Goal: Transaction & Acquisition: Purchase product/service

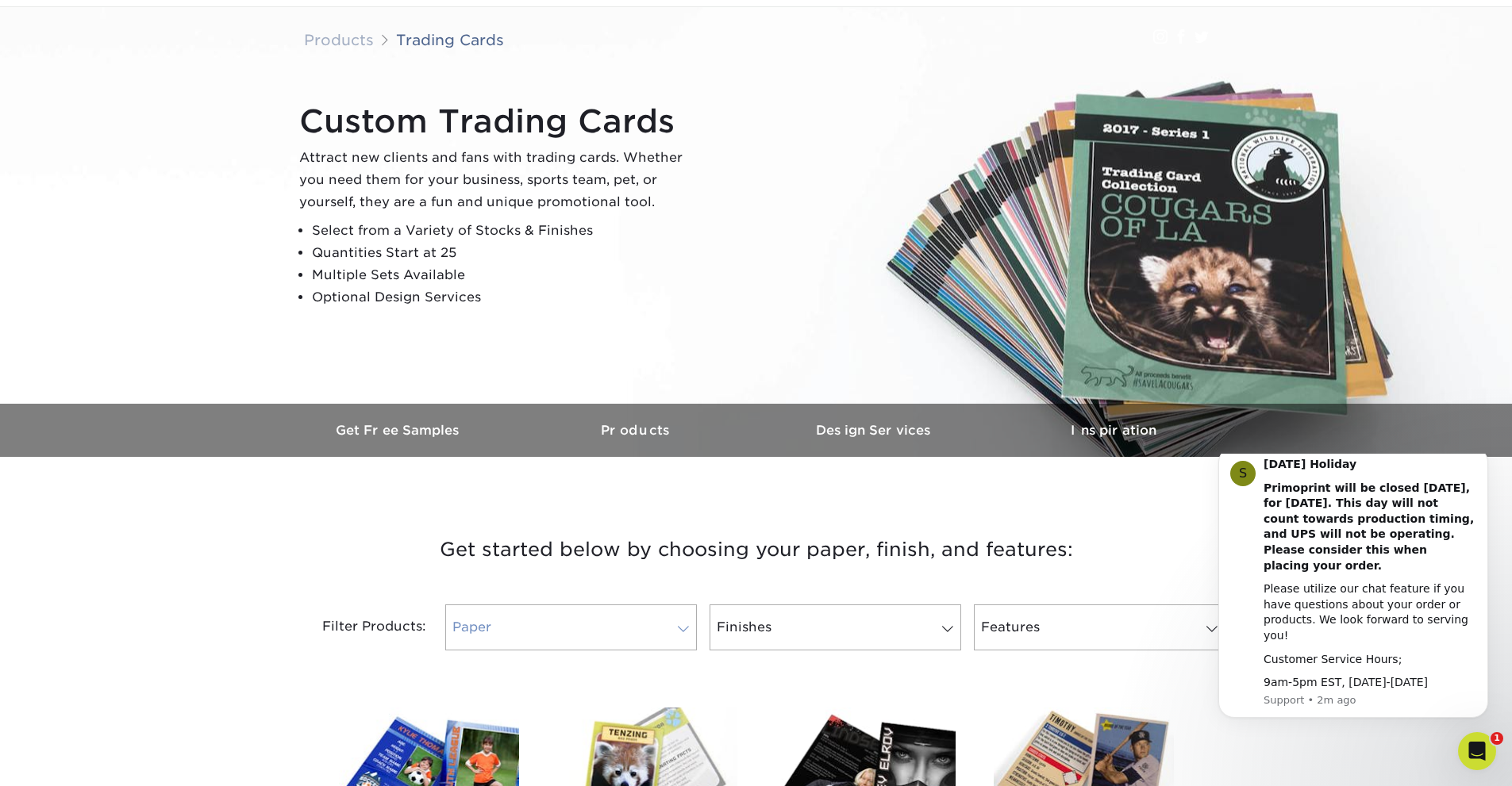
scroll to position [317, 0]
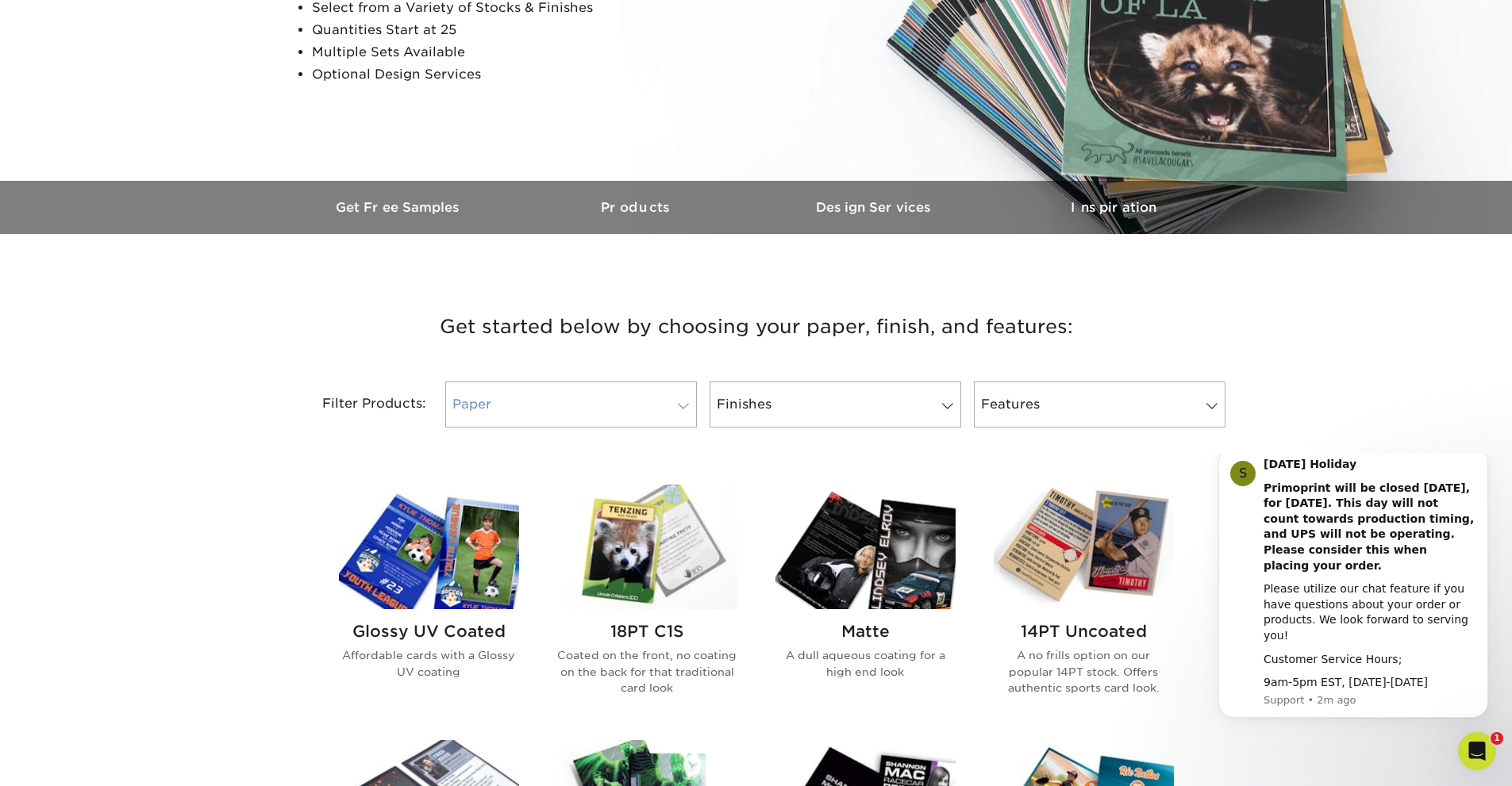
click at [544, 397] on link "Paper" at bounding box center [571, 404] width 252 height 46
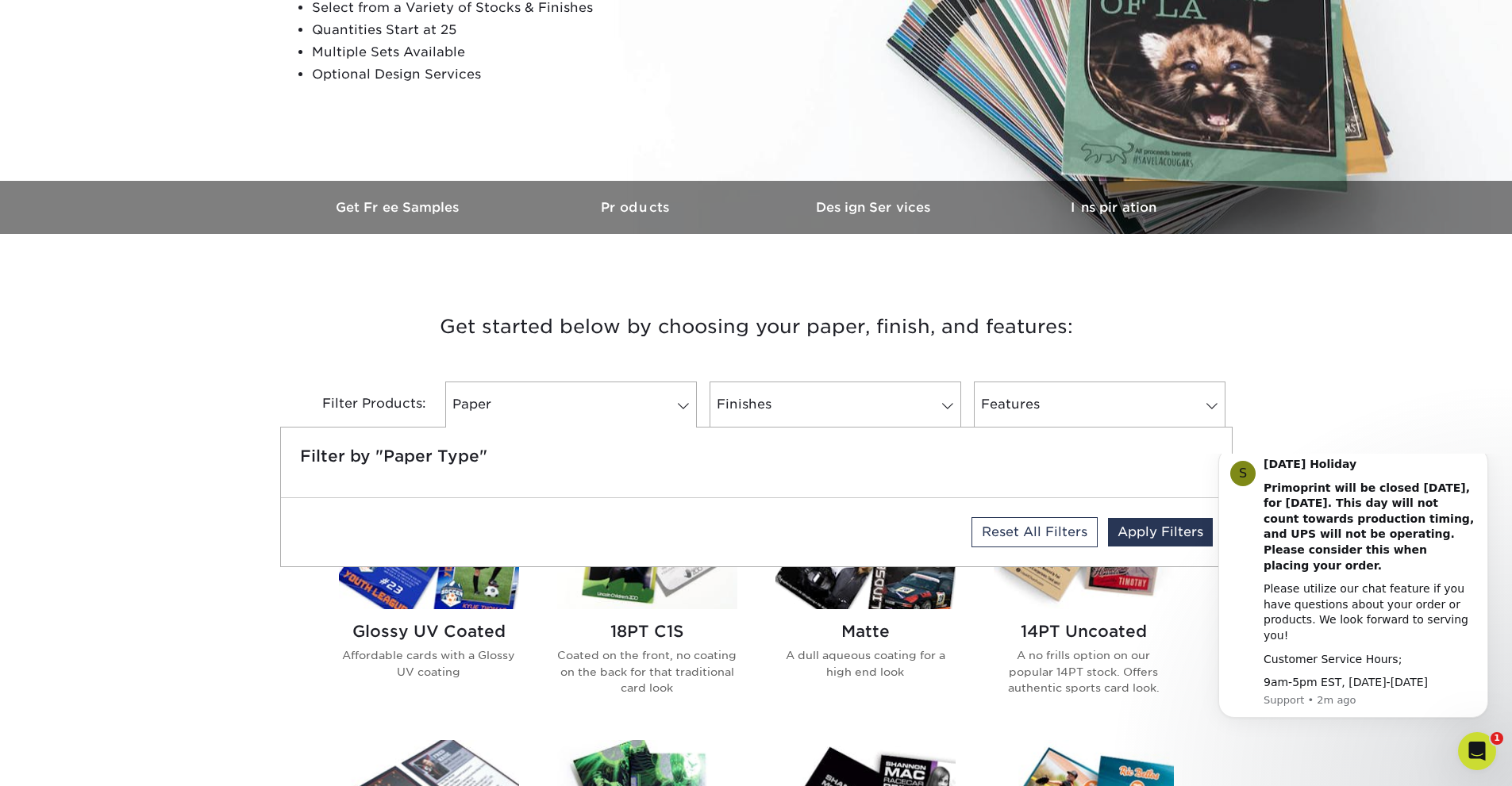
click at [556, 340] on h3 "Get started below by choosing your paper, finish, and features:" at bounding box center [756, 326] width 929 height 72
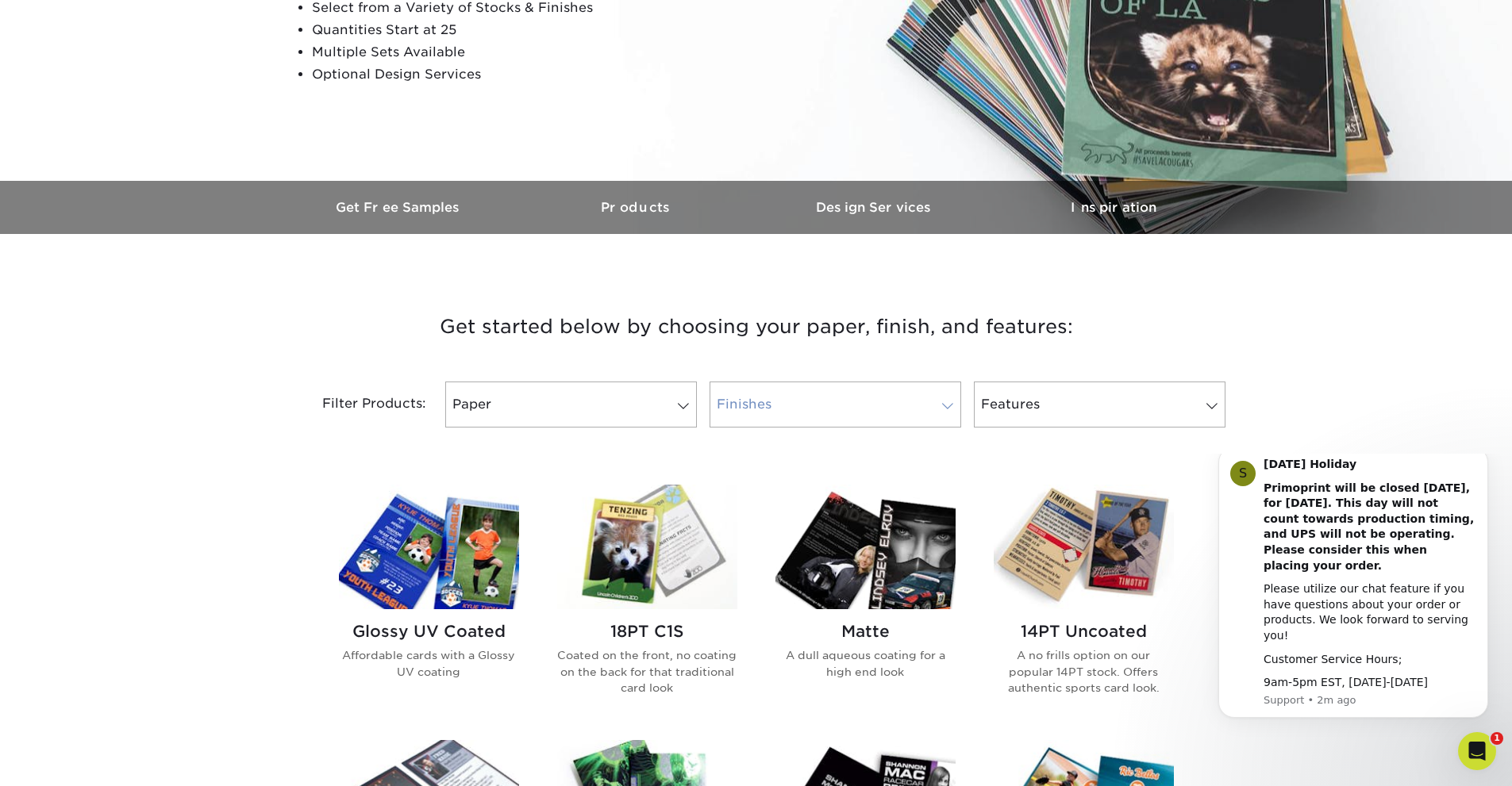
click at [822, 406] on link "Finishes" at bounding box center [835, 404] width 252 height 46
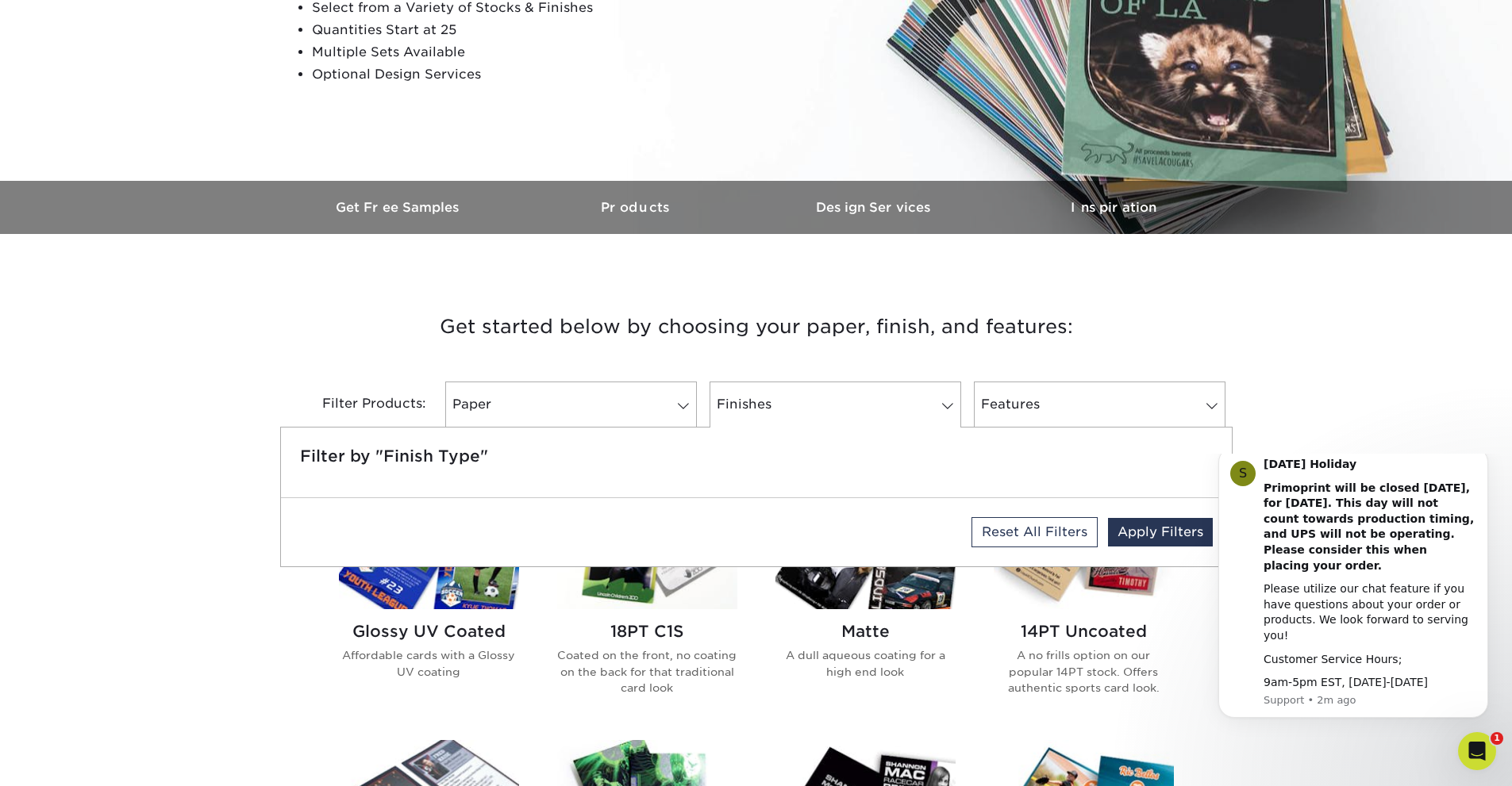
click at [816, 315] on h3 "Get started below by choosing your paper, finish, and features:" at bounding box center [756, 326] width 929 height 72
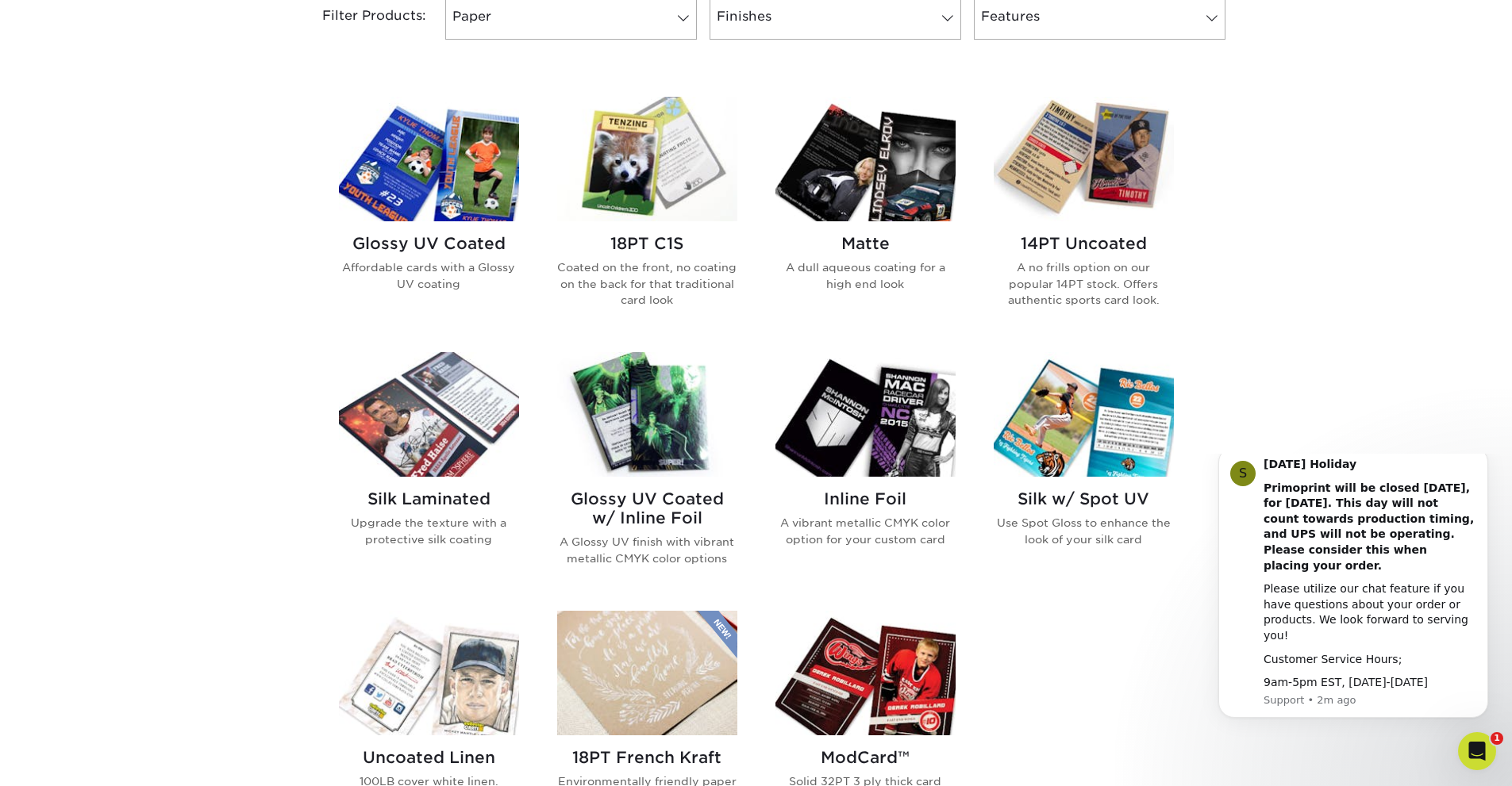
scroll to position [714, 0]
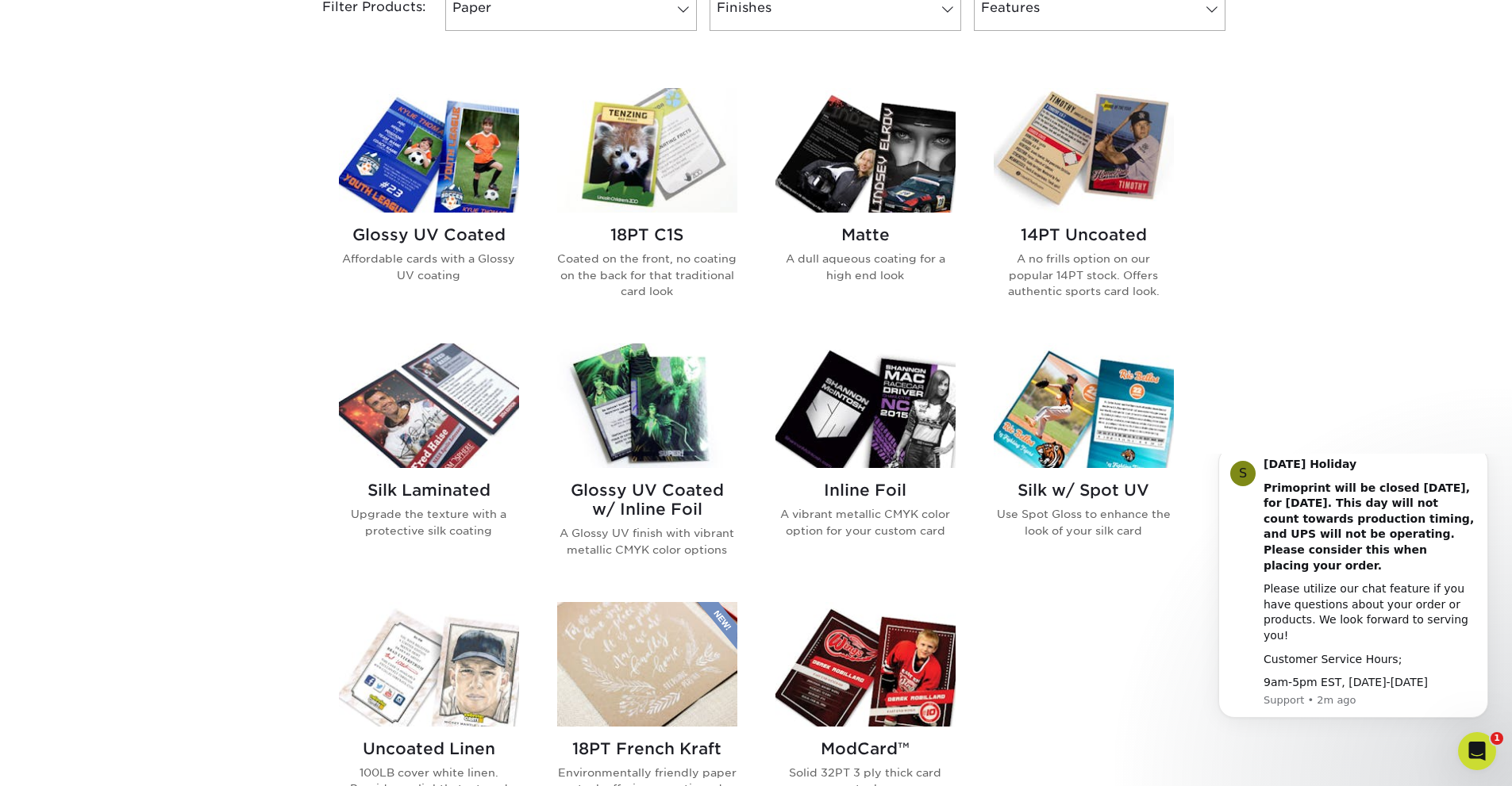
click at [621, 393] on img at bounding box center [647, 406] width 180 height 125
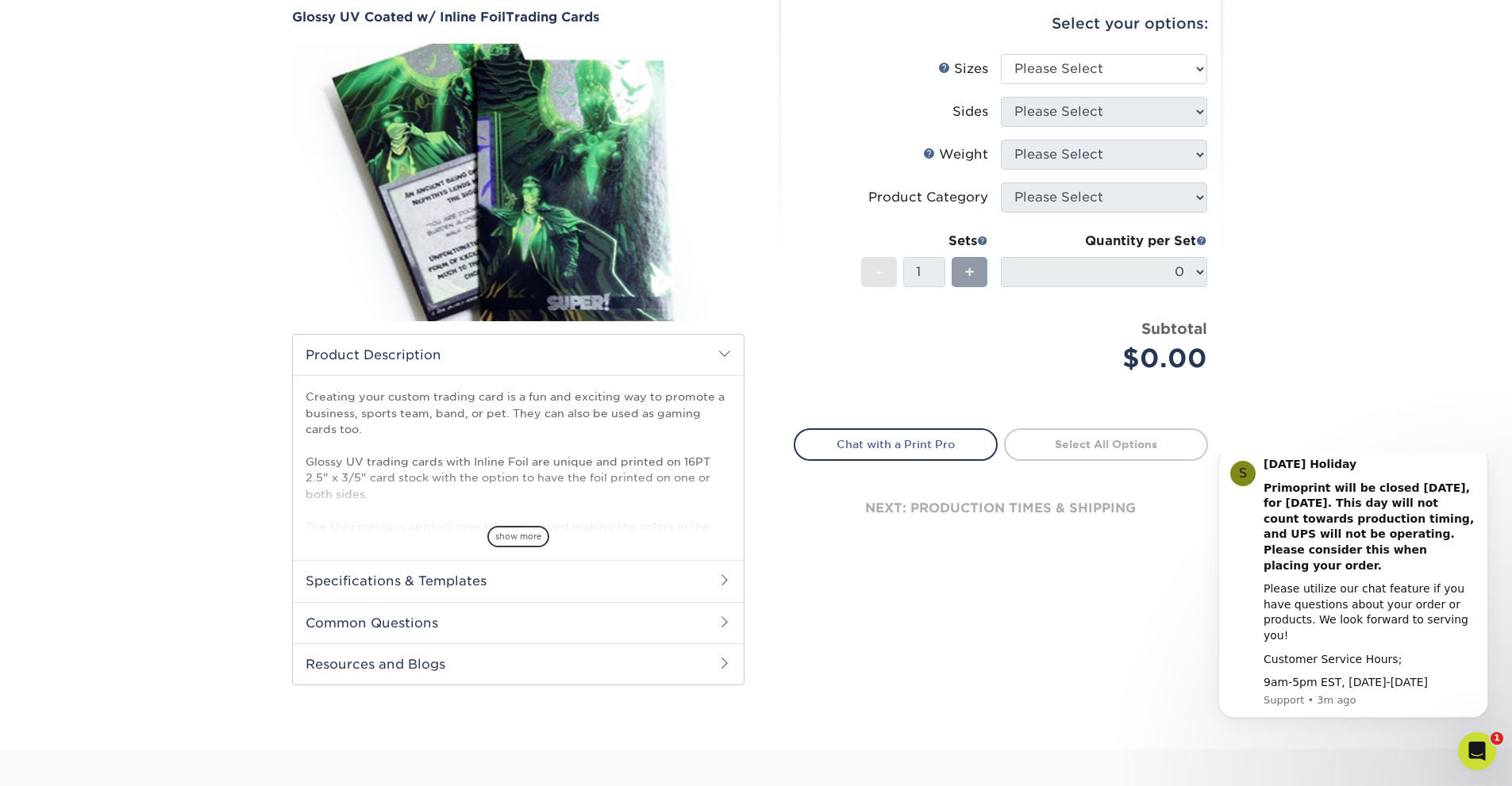
scroll to position [158, 0]
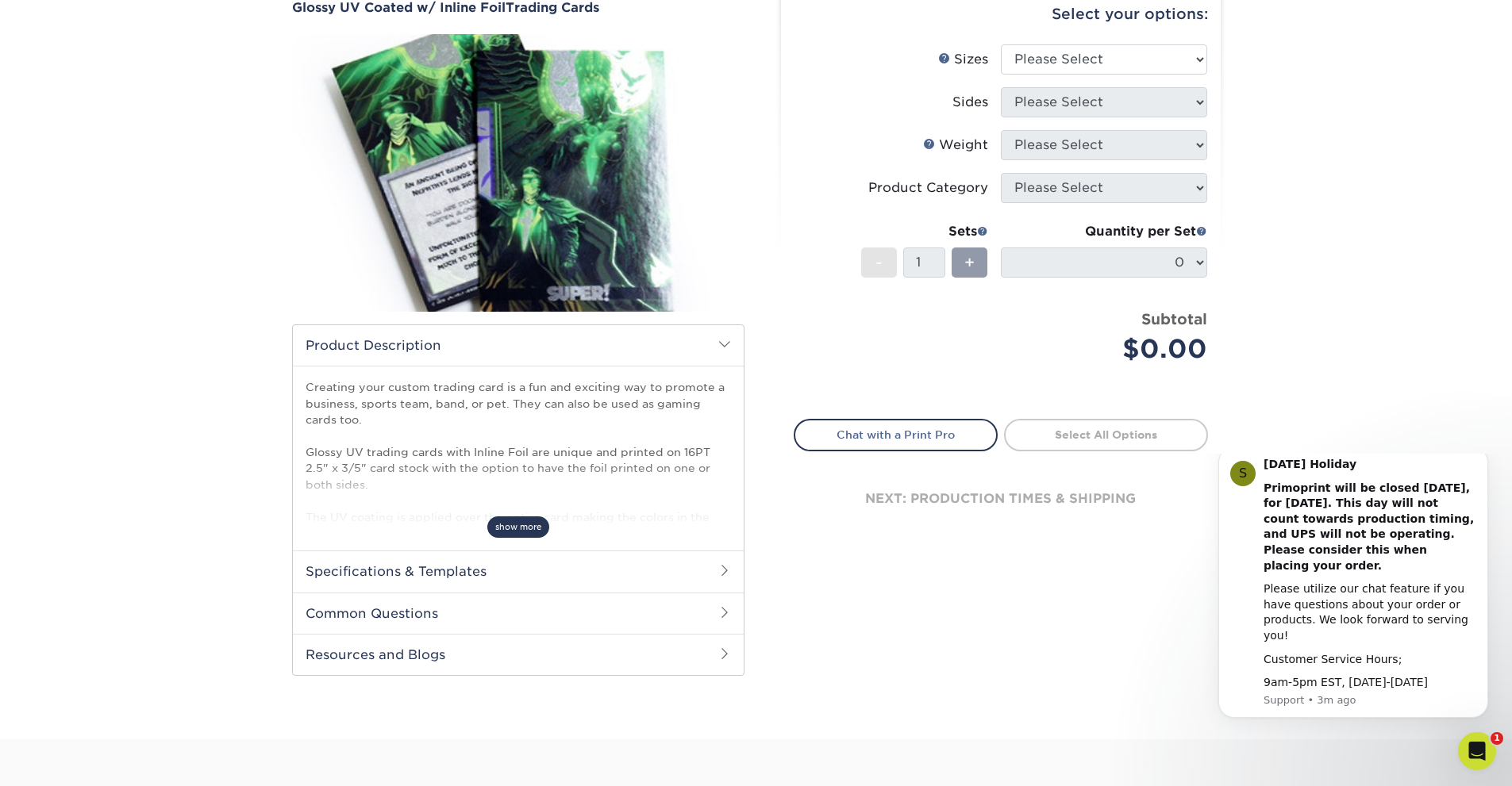
click at [525, 524] on span "show more" at bounding box center [518, 527] width 62 height 22
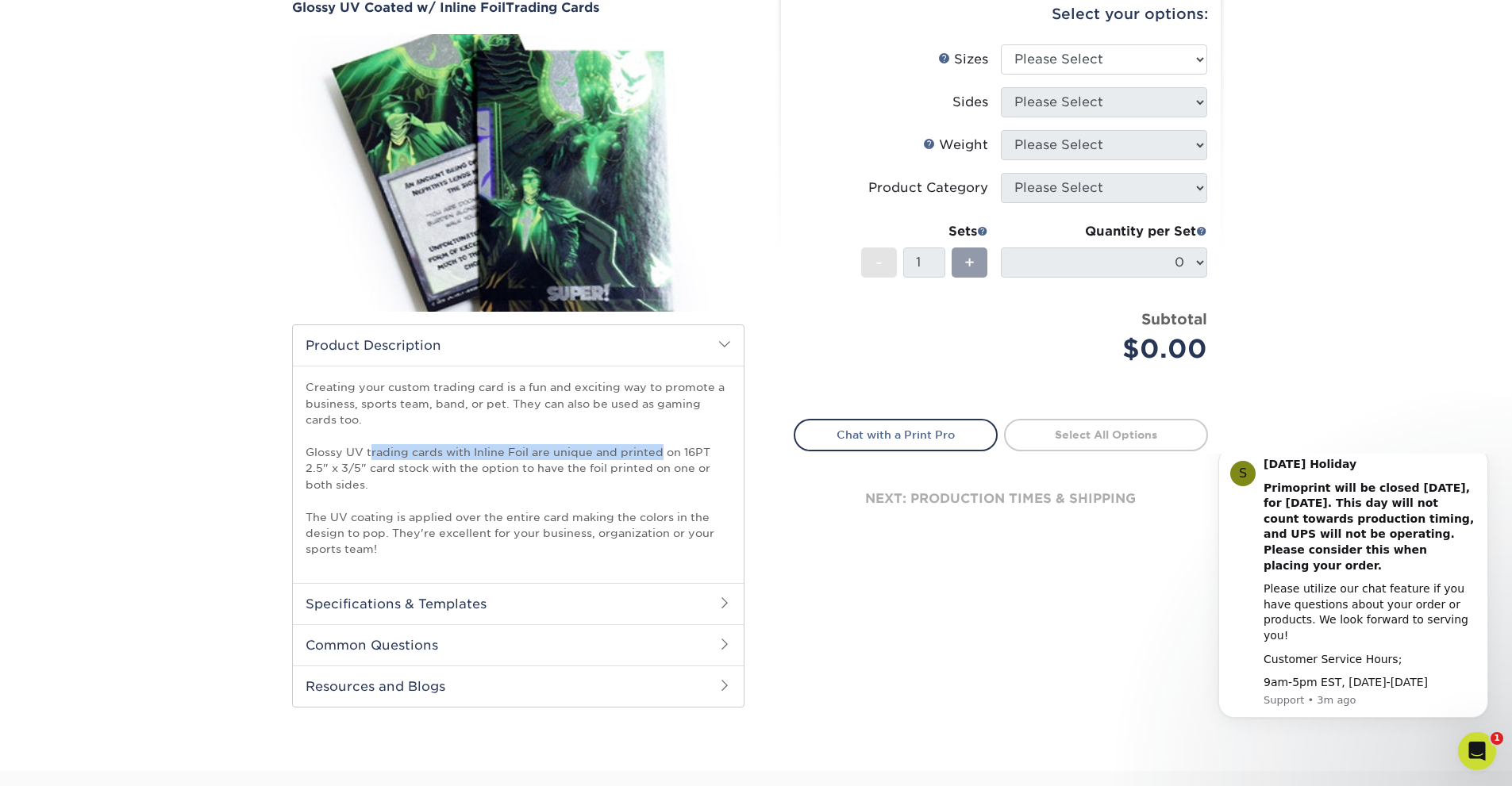
drag, startPoint x: 369, startPoint y: 453, endPoint x: 662, endPoint y: 456, distance: 293.0
click at [662, 456] on p "Creating your custom trading card is a fun and exciting way to promote a busine…" at bounding box center [517, 468] width 425 height 177
click at [461, 465] on p "Creating your custom trading card is a fun and exciting way to promote a busine…" at bounding box center [517, 468] width 425 height 177
drag, startPoint x: 413, startPoint y: 470, endPoint x: 570, endPoint y: 464, distance: 157.1
click at [570, 464] on p "Creating your custom trading card is a fun and exciting way to promote a busine…" at bounding box center [517, 468] width 425 height 177
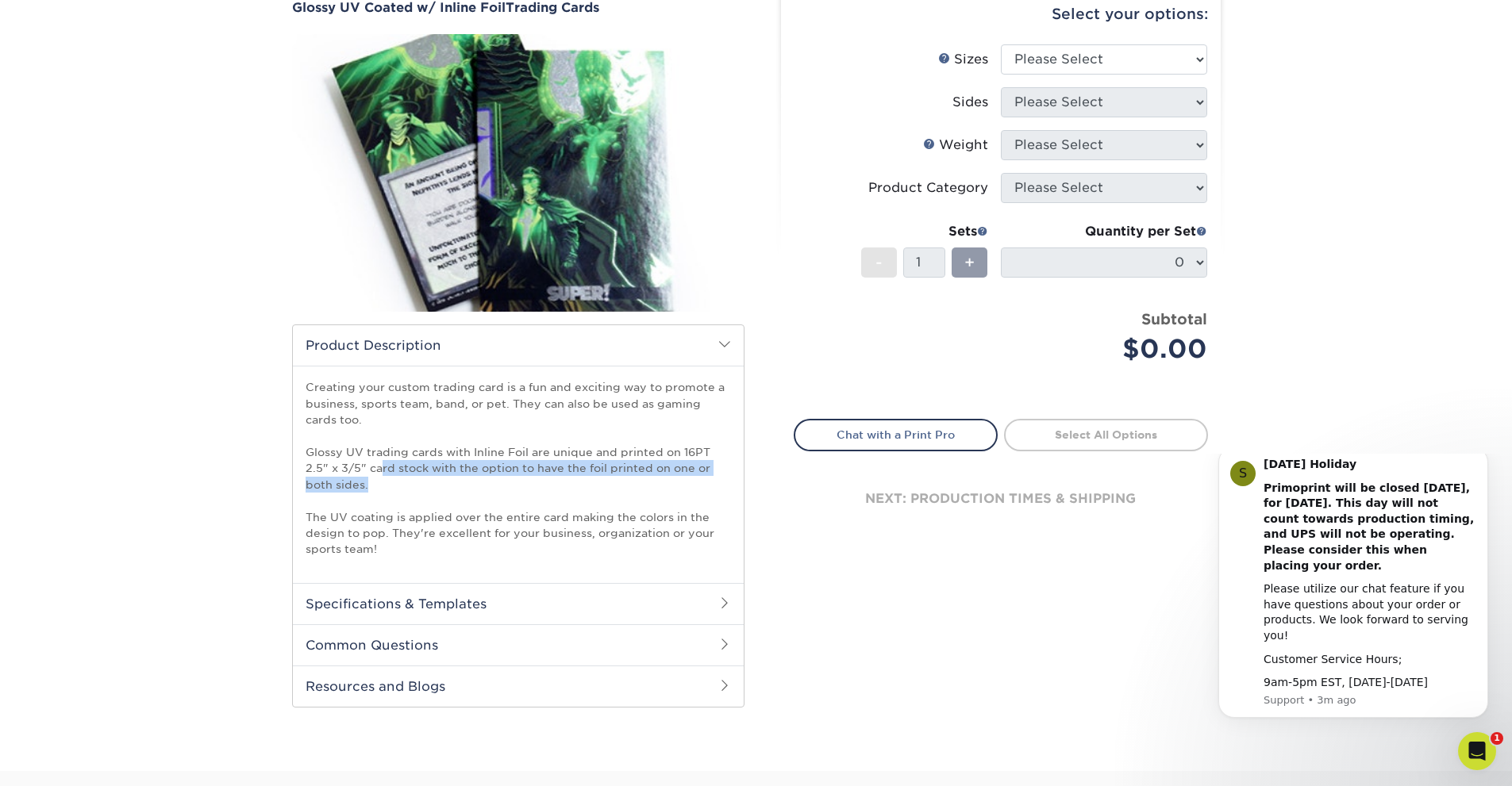
click at [383, 476] on p "Creating your custom trading card is a fun and exciting way to promote a busine…" at bounding box center [517, 468] width 425 height 177
click at [368, 484] on p "Creating your custom trading card is a fun and exciting way to promote a busine…" at bounding box center [517, 468] width 425 height 177
click at [481, 608] on h2 "Specifications & Templates" at bounding box center [518, 604] width 451 height 42
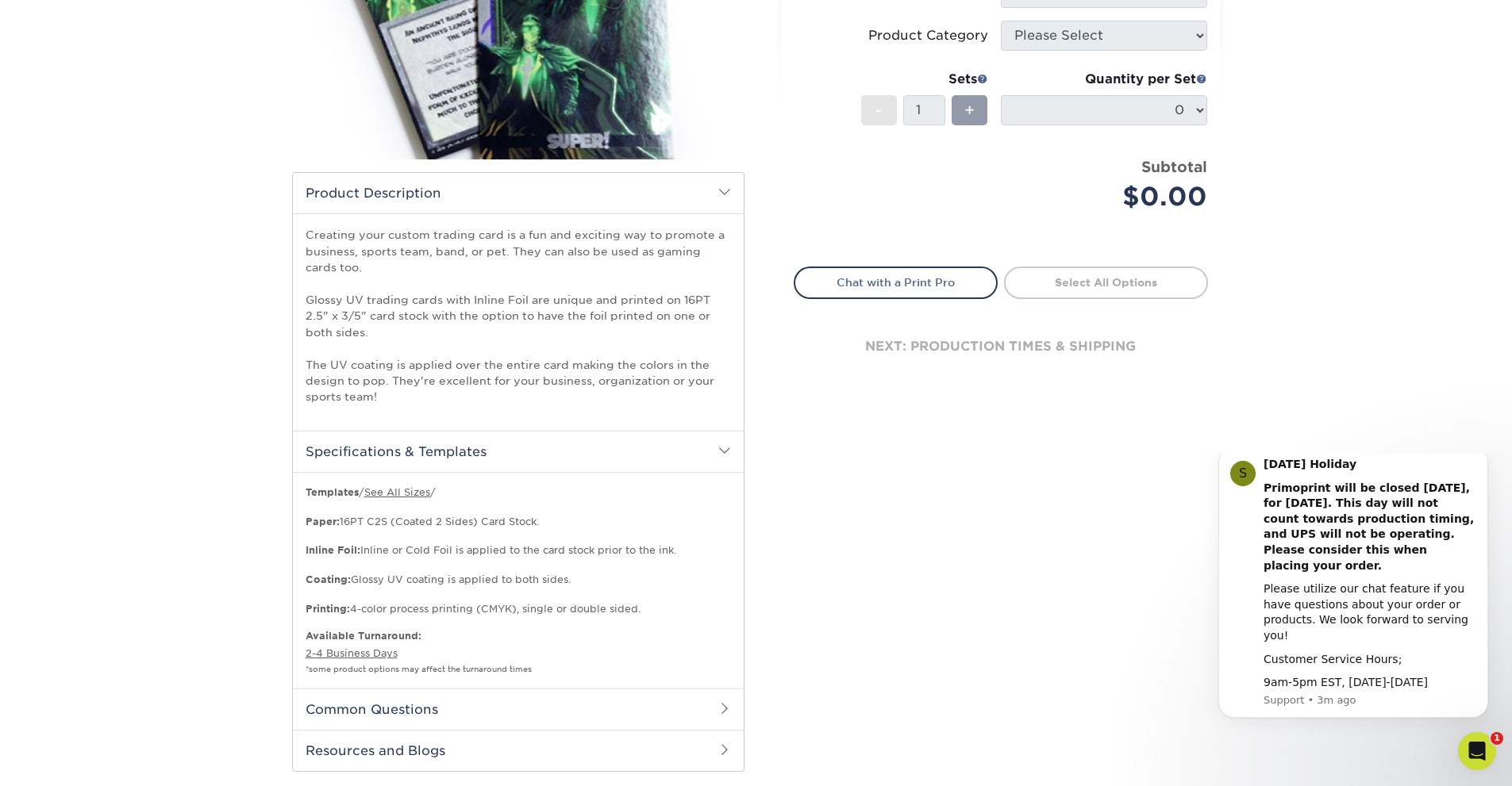
scroll to position [317, 0]
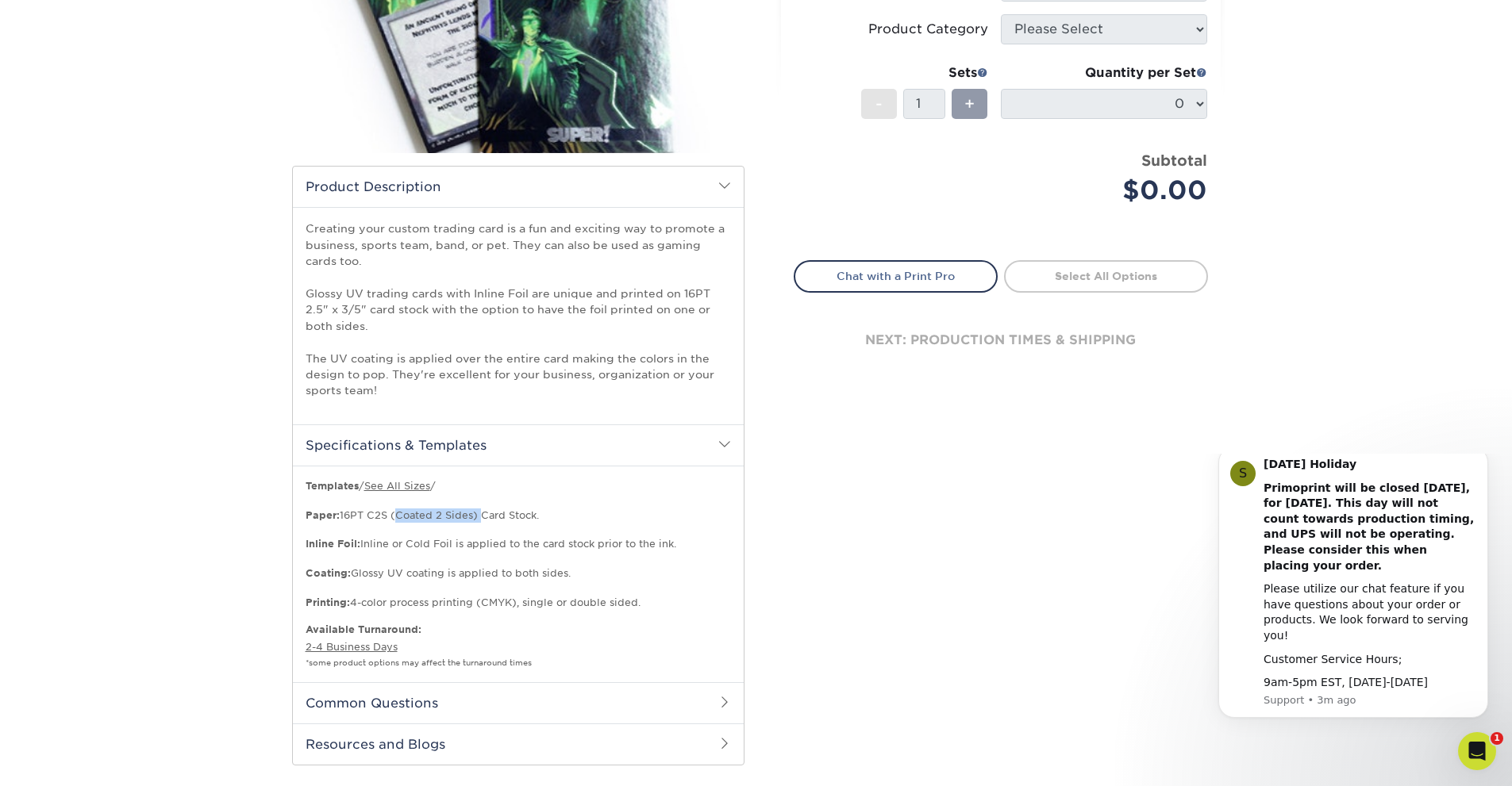
drag, startPoint x: 393, startPoint y: 514, endPoint x: 477, endPoint y: 516, distance: 84.0
click at [477, 516] on p "Templates / See All Sizes / Paper: 16PT C2S (Coated 2 Sides) Card Stock. Inline…" at bounding box center [517, 544] width 425 height 131
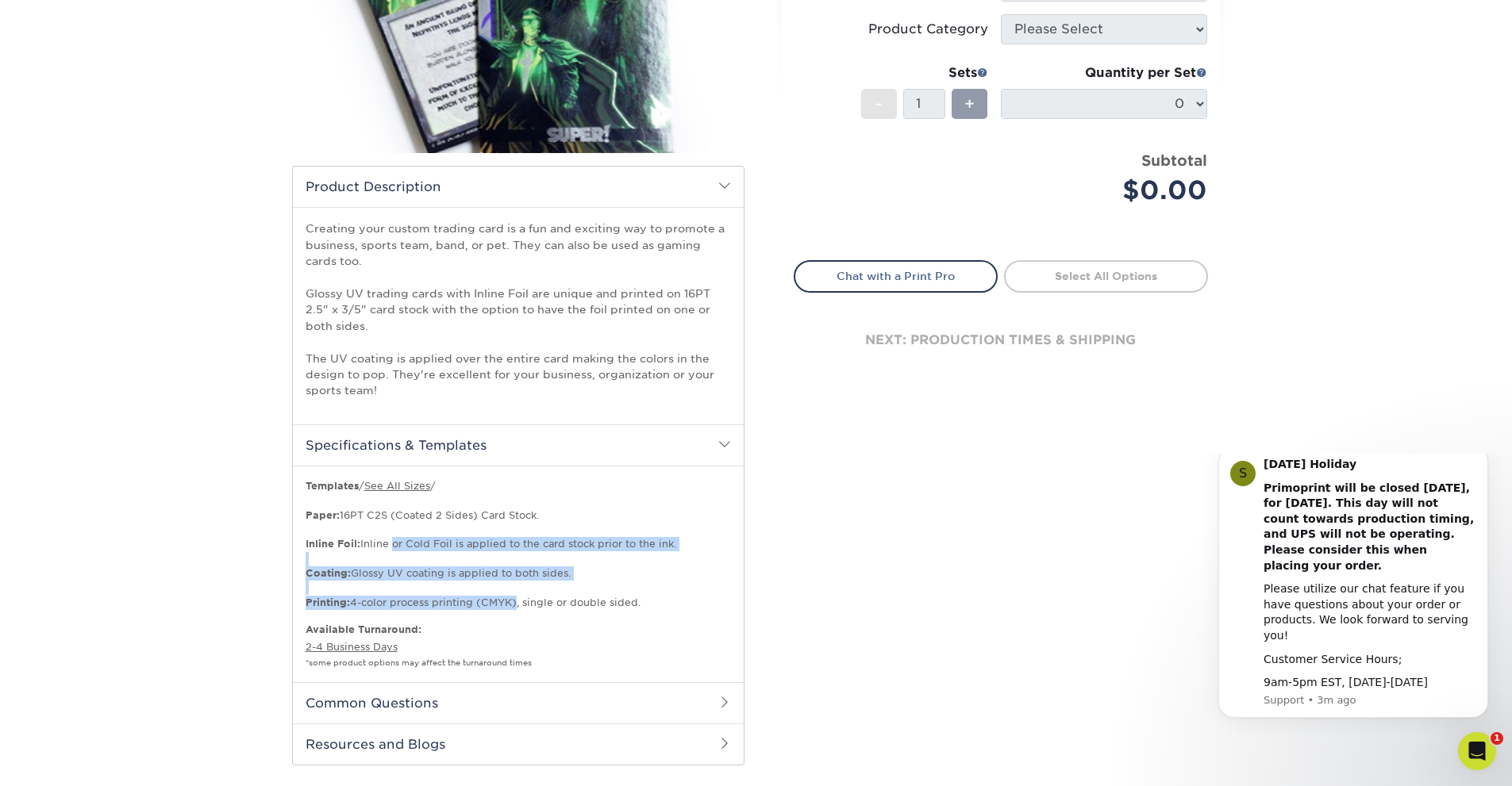
drag, startPoint x: 390, startPoint y: 544, endPoint x: 511, endPoint y: 598, distance: 132.5
click at [511, 598] on p "Templates / See All Sizes / Paper: 16PT C2S (Coated 2 Sides) Card Stock. Inline…" at bounding box center [517, 544] width 425 height 131
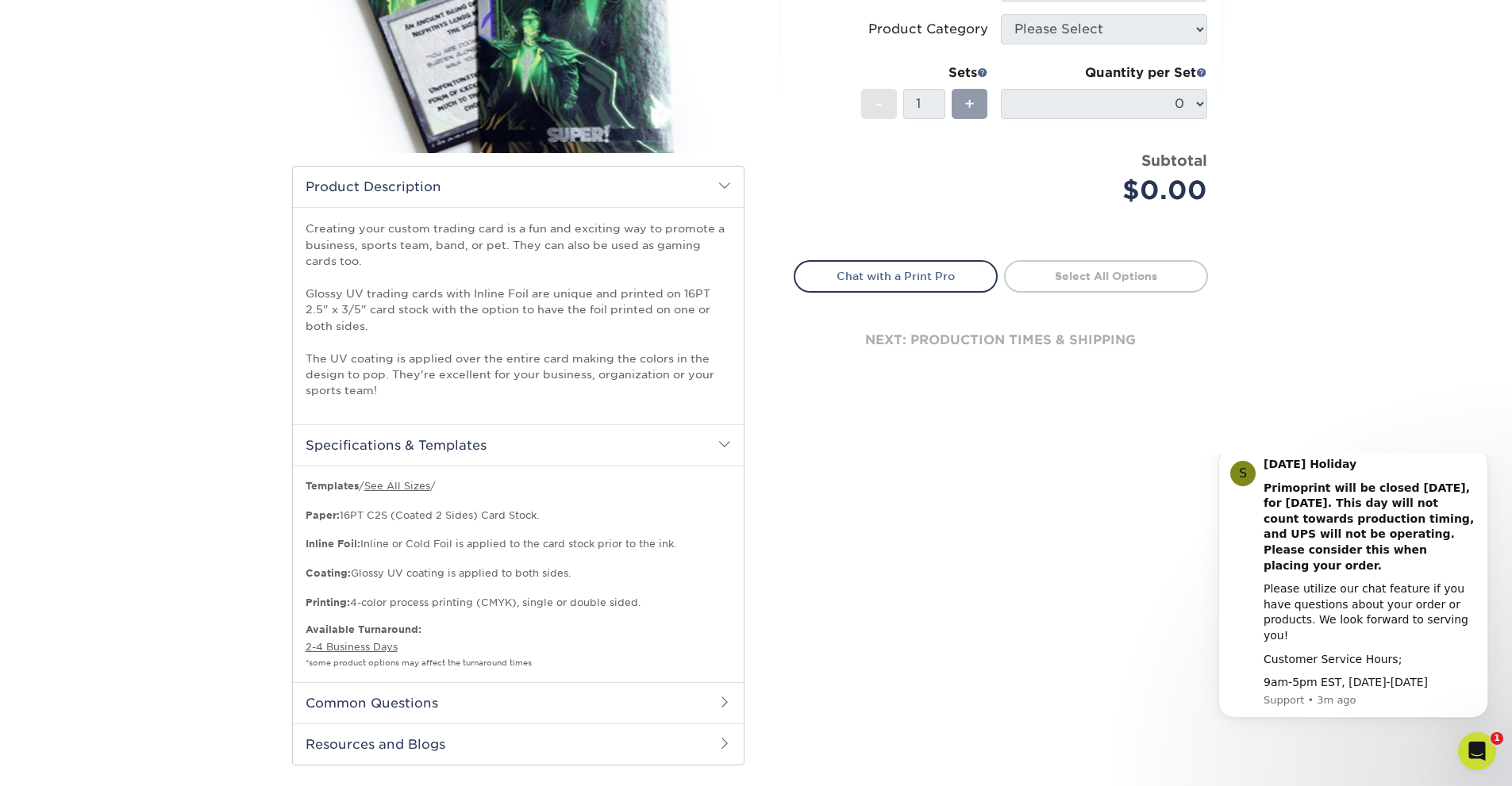
click at [550, 599] on p "Templates / See All Sizes / Paper: 16PT C2S (Coated 2 Sides) Card Stock. Inline…" at bounding box center [517, 544] width 425 height 131
drag, startPoint x: 649, startPoint y: 601, endPoint x: 529, endPoint y: 598, distance: 120.0
click at [529, 598] on p "Templates / See All Sizes / Paper: 16PT C2S (Coated 2 Sides) Card Stock. Inline…" at bounding box center [517, 544] width 425 height 131
click at [500, 599] on p "Templates / See All Sizes / Paper: 16PT C2S (Coated 2 Sides) Card Stock. Inline…" at bounding box center [517, 544] width 425 height 131
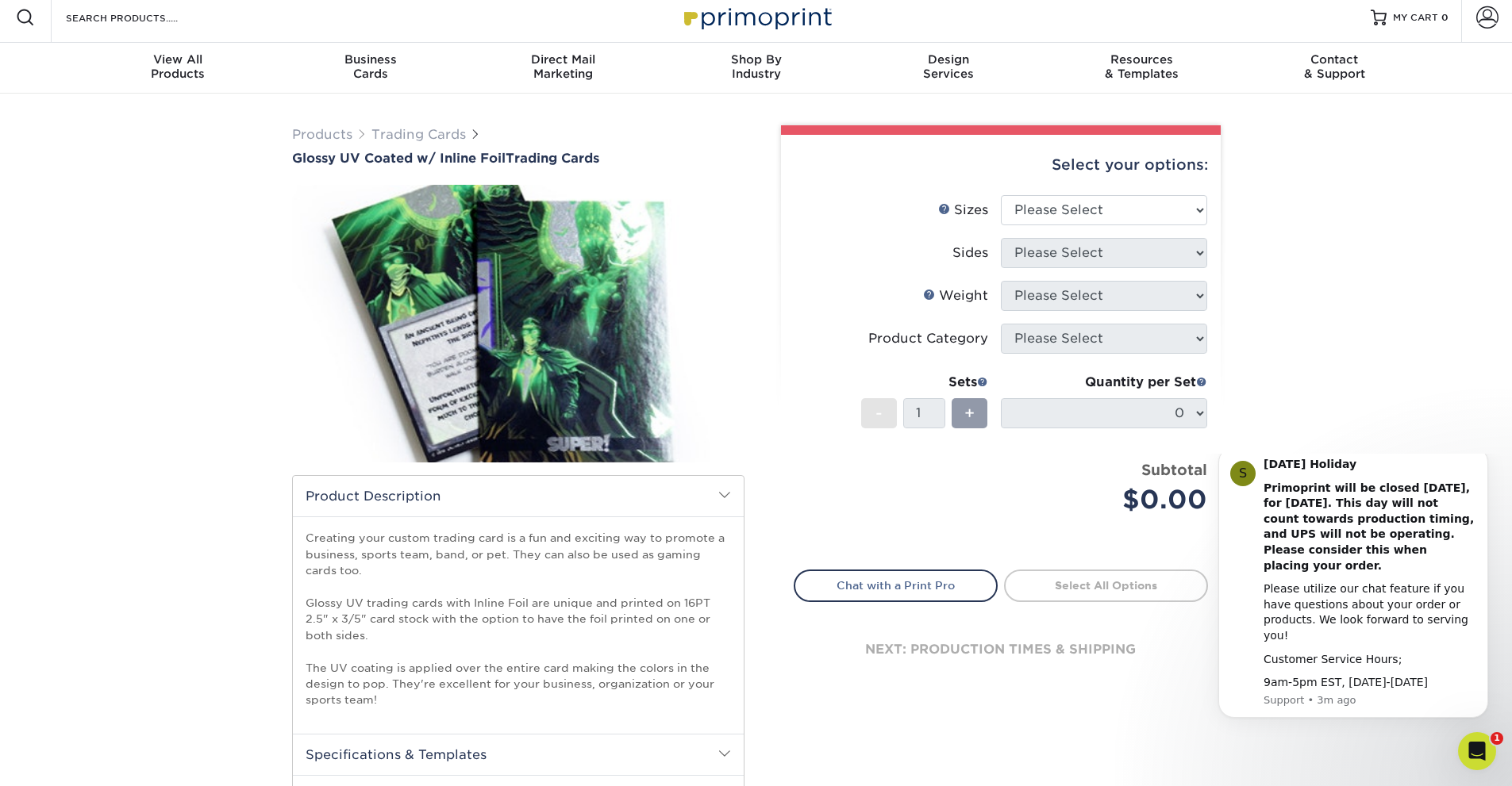
scroll to position [0, 0]
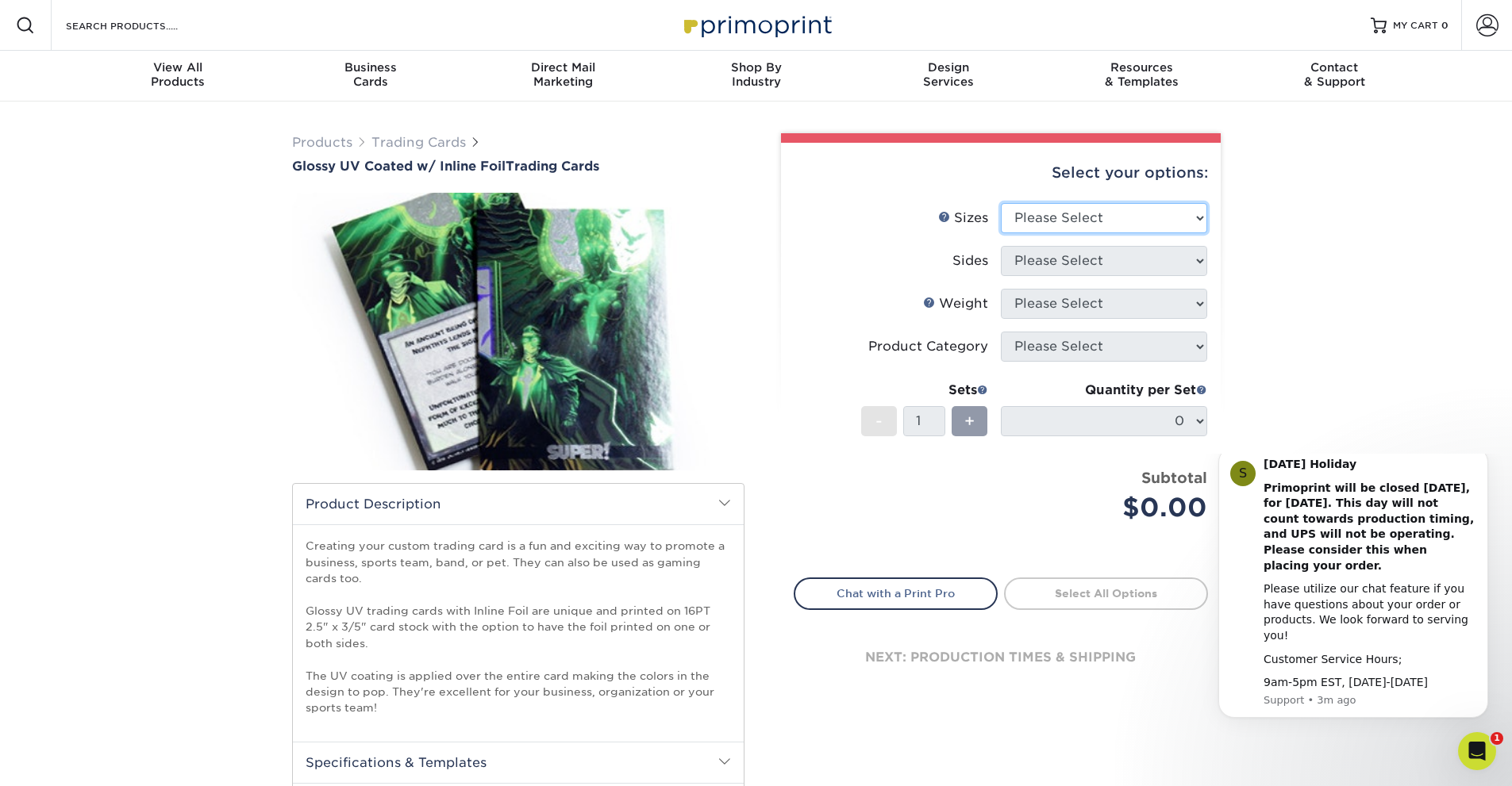
click at [1064, 216] on select "Please Select 2.5" x 3.5"" at bounding box center [1104, 217] width 207 height 30
select select "2.50x3.50"
click at [1001, 203] on select "Please Select 2.5" x 3.5"" at bounding box center [1104, 217] width 207 height 30
click at [1069, 258] on select "Please Select Print Both Sides - Foil Back Only Print Both Sides - Foil Both Si…" at bounding box center [1104, 261] width 207 height 30
select select "e9e9dfb3-fba1-4d60-972c-fd9ca5904d33"
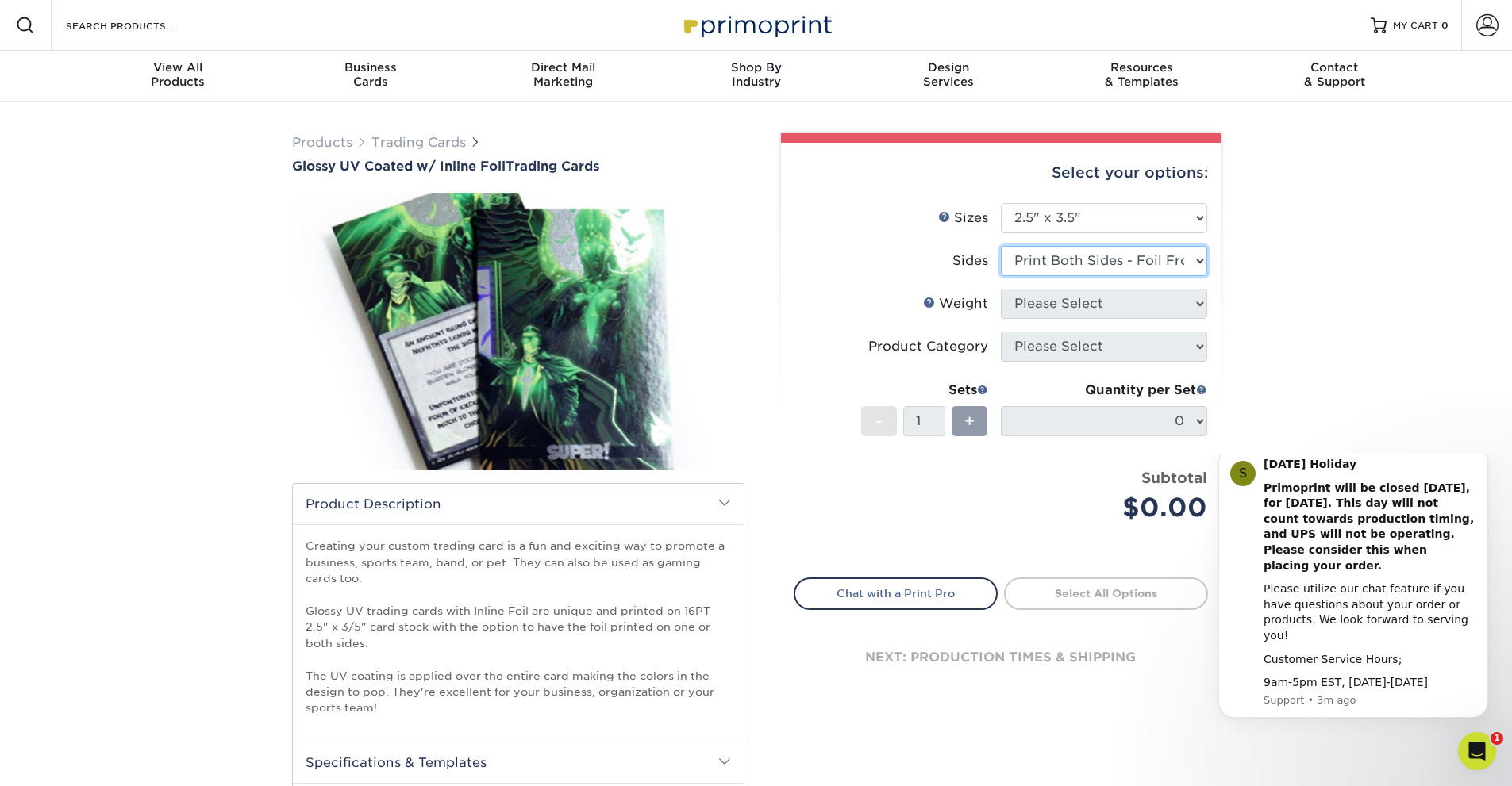
click at [1001, 246] on select "Please Select Print Both Sides - Foil Back Only Print Both Sides - Foil Both Si…" at bounding box center [1104, 261] width 207 height 30
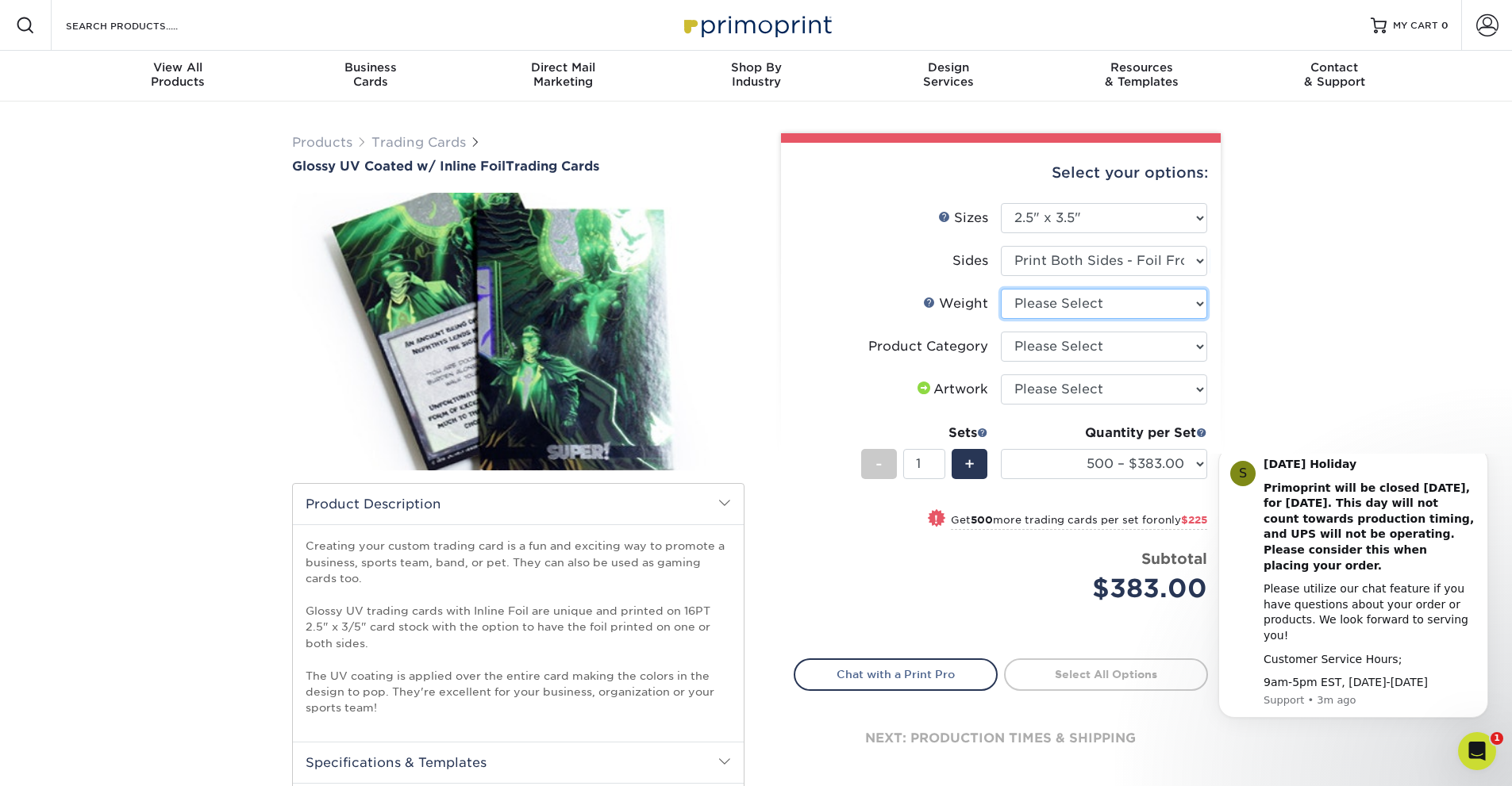
click at [1093, 302] on select "Please Select 16PT" at bounding box center [1104, 303] width 207 height 30
select select "16PT"
click at [1001, 289] on select "Please Select 16PT" at bounding box center [1104, 303] width 207 height 30
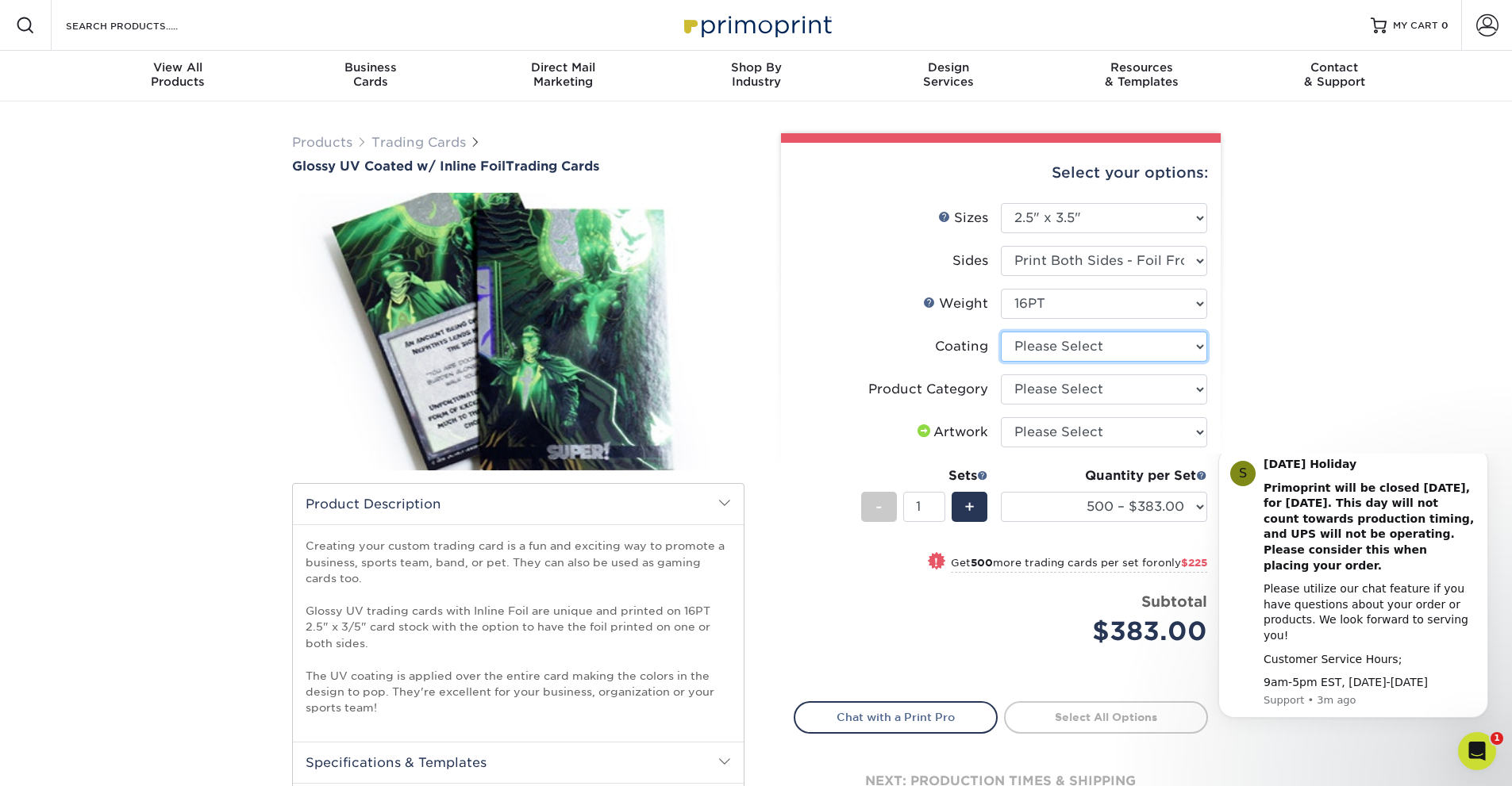
drag, startPoint x: 1132, startPoint y: 350, endPoint x: 1145, endPoint y: 330, distance: 23.9
click at [1132, 350] on select at bounding box center [1104, 346] width 207 height 30
select select "ae367451-b2b8-45df-a344-0f05b6a12993"
click at [1001, 331] on select at bounding box center [1104, 346] width 207 height 30
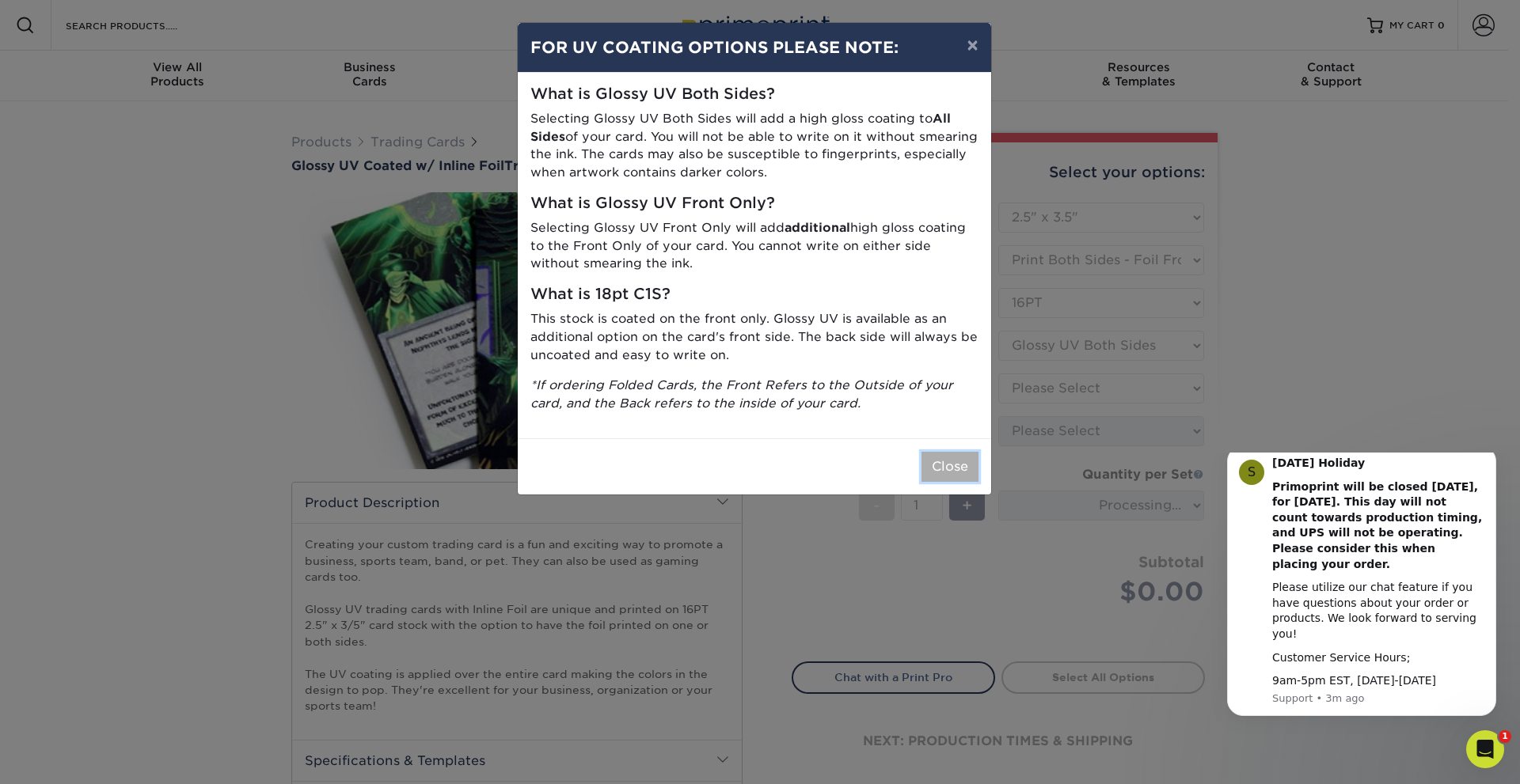
click at [954, 464] on button "Close" at bounding box center [950, 466] width 57 height 30
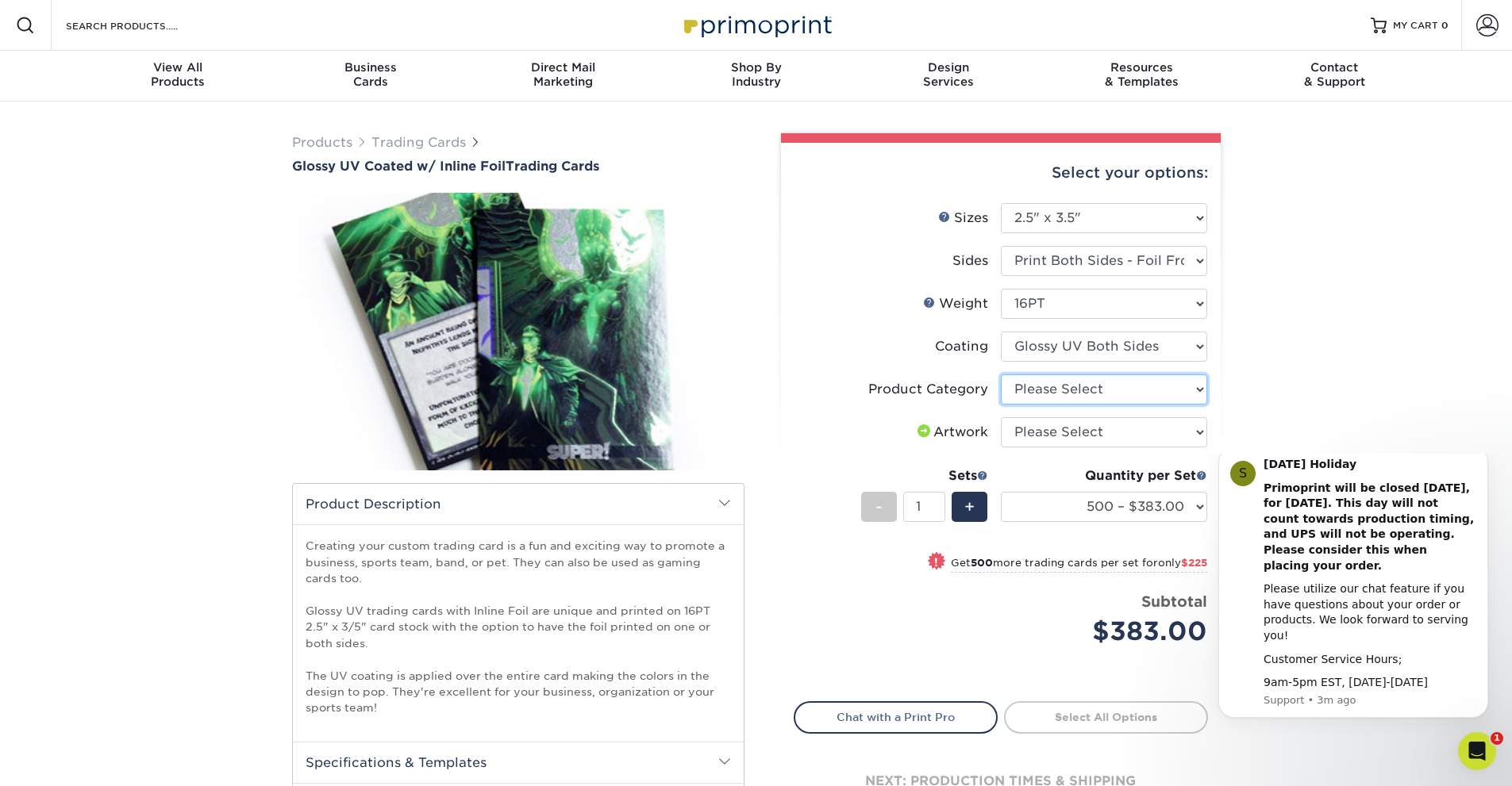
click at [1127, 387] on select "Please Select Trading Cards" at bounding box center [1104, 388] width 207 height 30
select select "c2f9bce9-36c2-409d-b101-c29d9d031e18"
click at [1001, 374] on select "Please Select Trading Cards" at bounding box center [1104, 388] width 207 height 30
click at [1126, 432] on select "Please Select I will upload files I need a design - $100" at bounding box center [1104, 432] width 207 height 30
select select "upload"
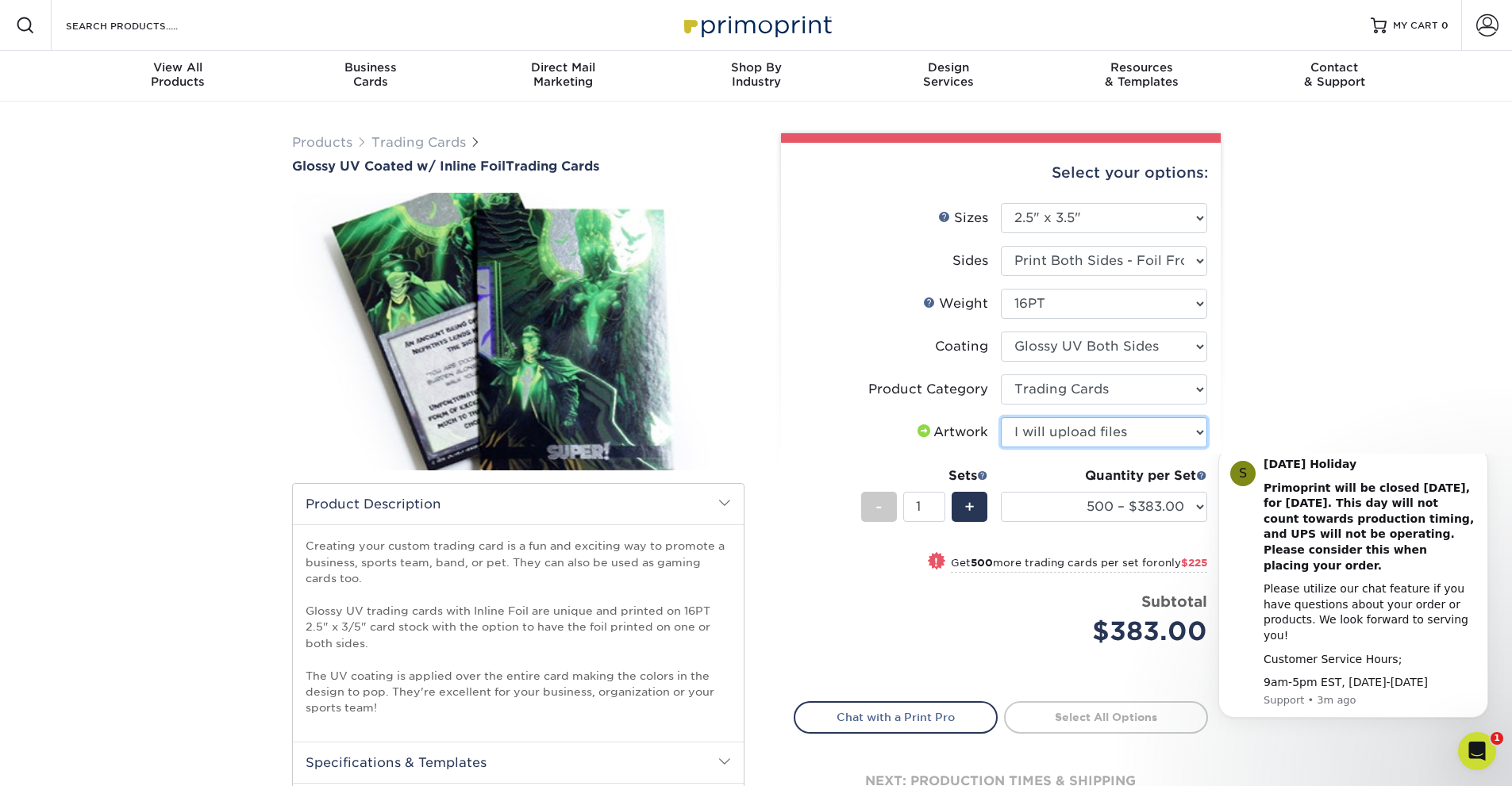
click at [1001, 417] on select "Please Select I will upload files I need a design - $100" at bounding box center [1104, 432] width 207 height 30
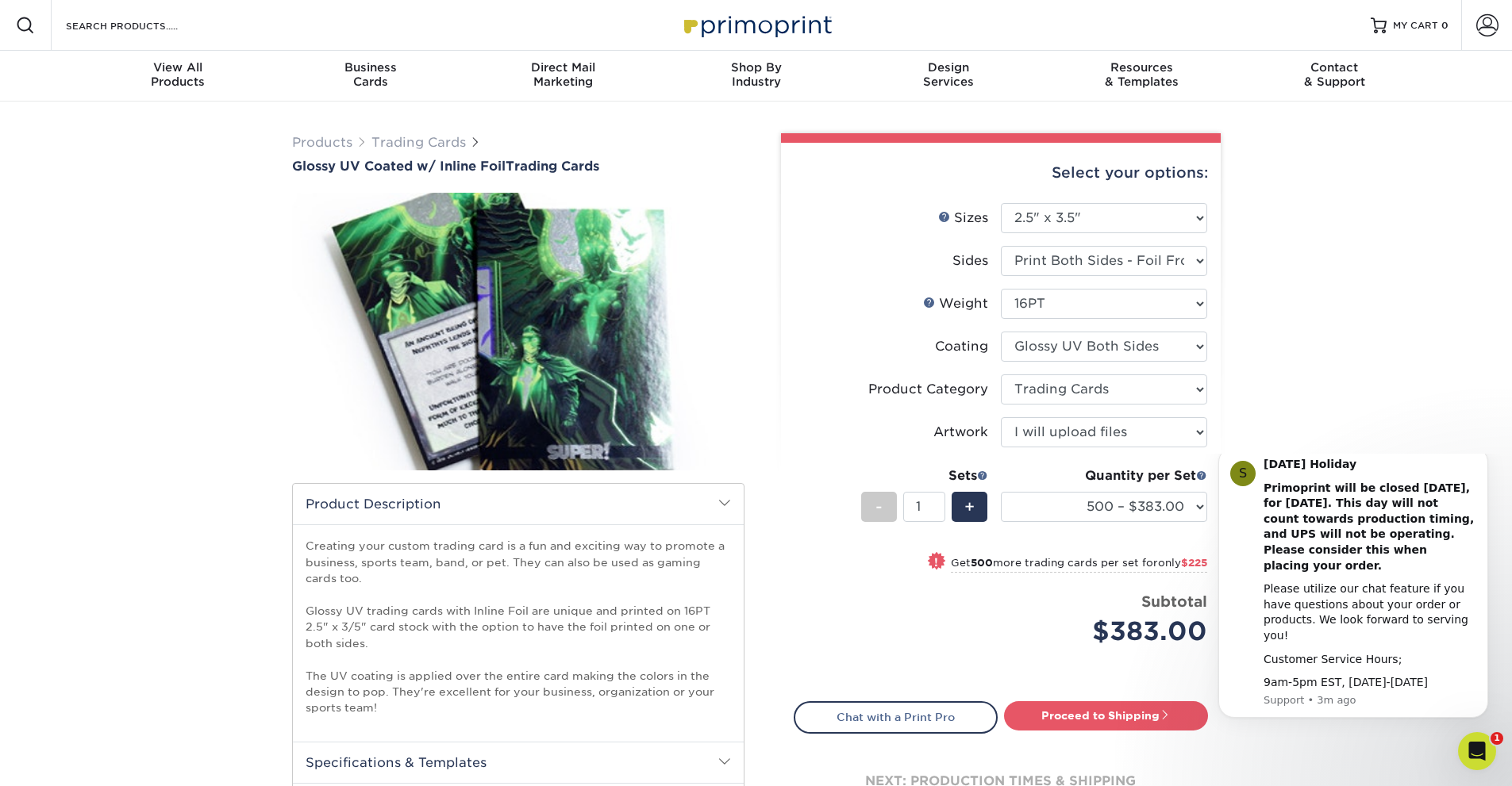
click at [1272, 421] on div "Products Trading Cards Glossy UV Coated w/ Inline Foil Trading Cards /" at bounding box center [756, 624] width 1512 height 1045
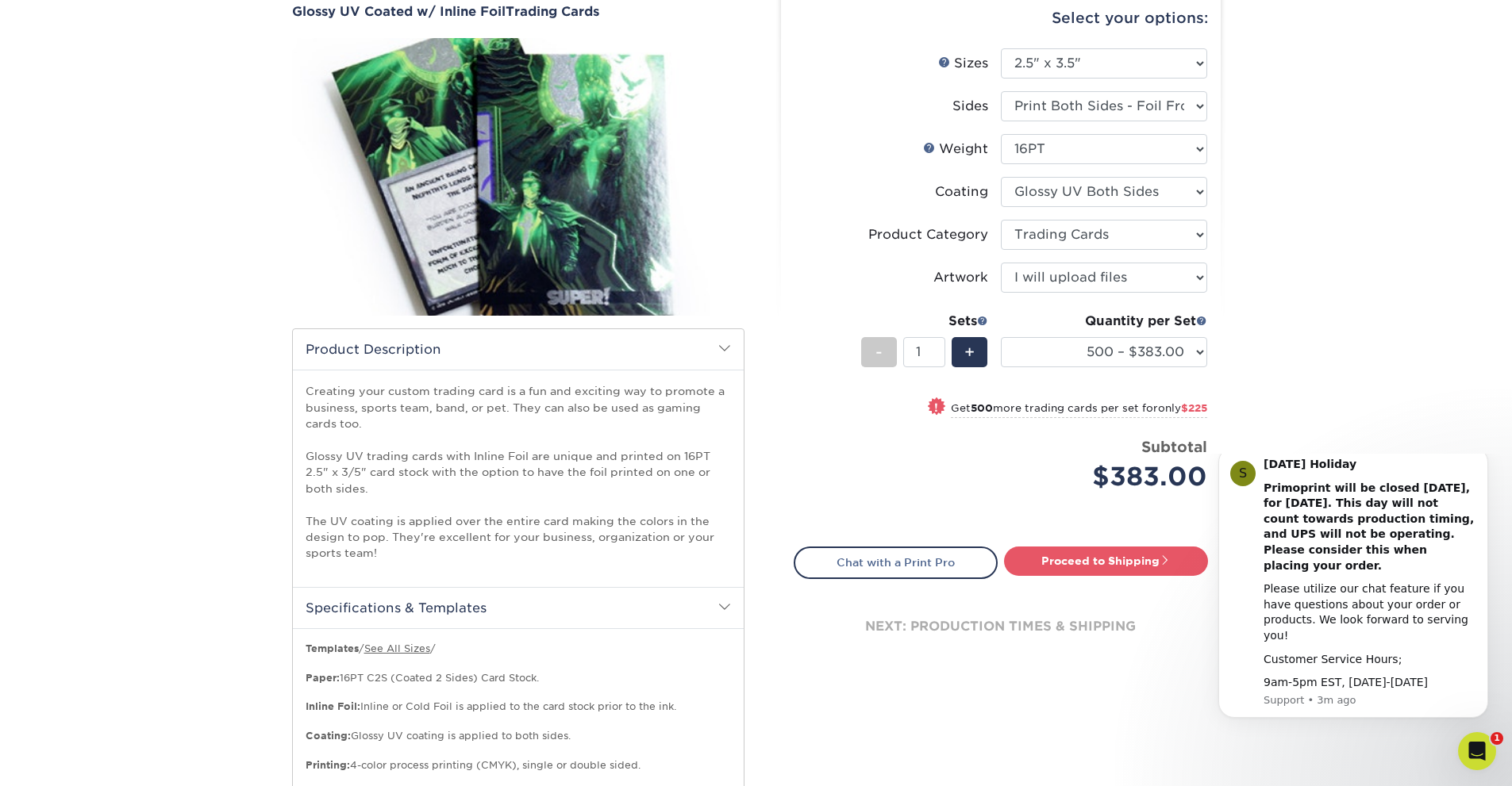
scroll to position [158, 0]
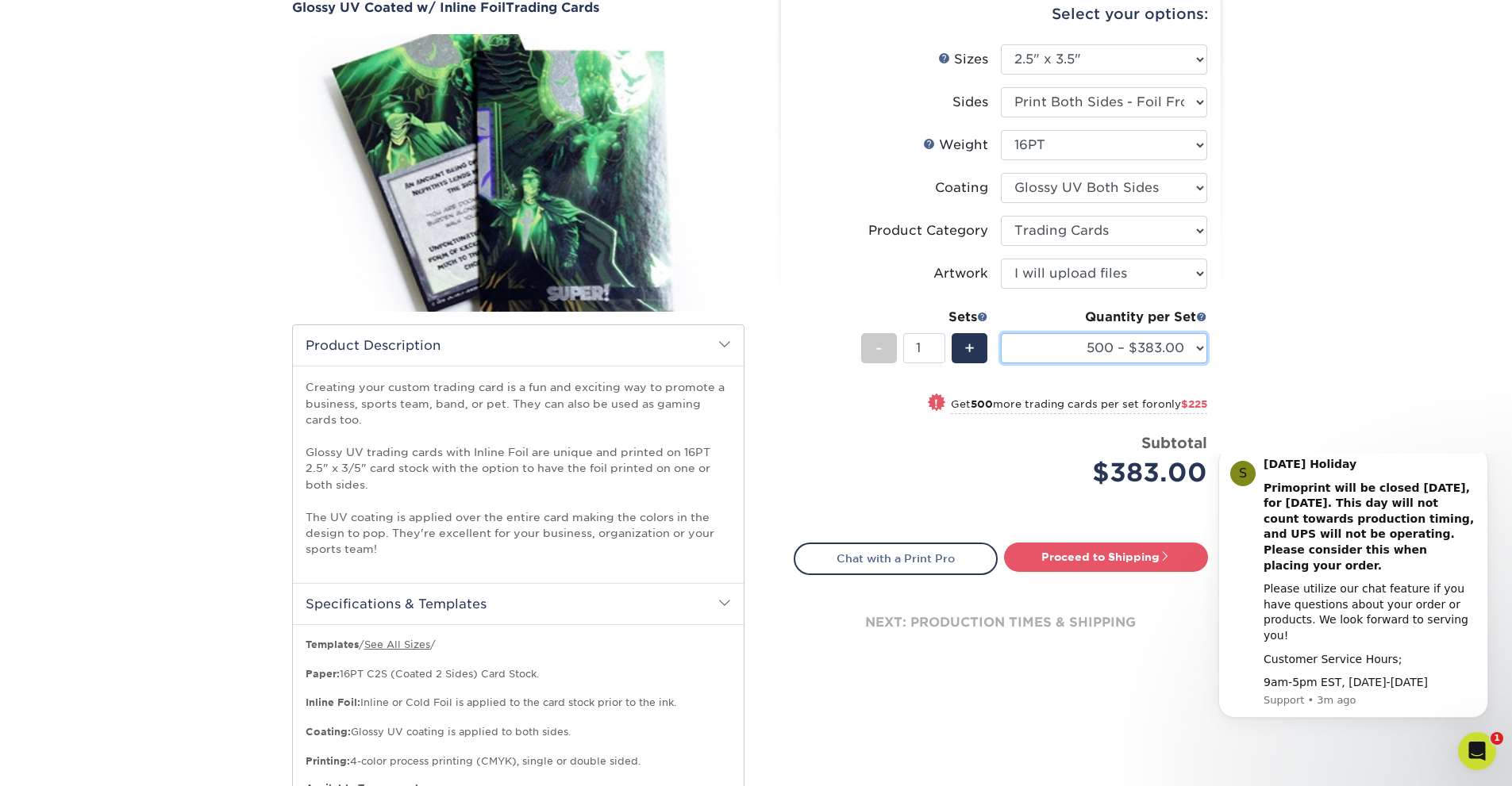
click at [1195, 349] on select "500 – $383.00 1000 – $608.00 2500 – $883.00 5000 – $1252.00" at bounding box center [1104, 348] width 207 height 30
click at [1001, 333] on select "500 – $383.00 1000 – $608.00 2500 – $883.00 5000 – $1252.00" at bounding box center [1104, 348] width 207 height 30
click at [1179, 348] on select "500 – $383.00 1000 – $608.00 2500 – $883.00 5000 – $1252.00" at bounding box center [1104, 348] width 207 height 30
click at [1001, 333] on select "500 – $383.00 1000 – $608.00 2500 – $883.00 5000 – $1252.00" at bounding box center [1104, 348] width 207 height 30
click at [1244, 357] on div "Products Trading Cards Glossy UV Coated w/ Inline Foil Trading Cards /" at bounding box center [756, 465] width 1512 height 1045
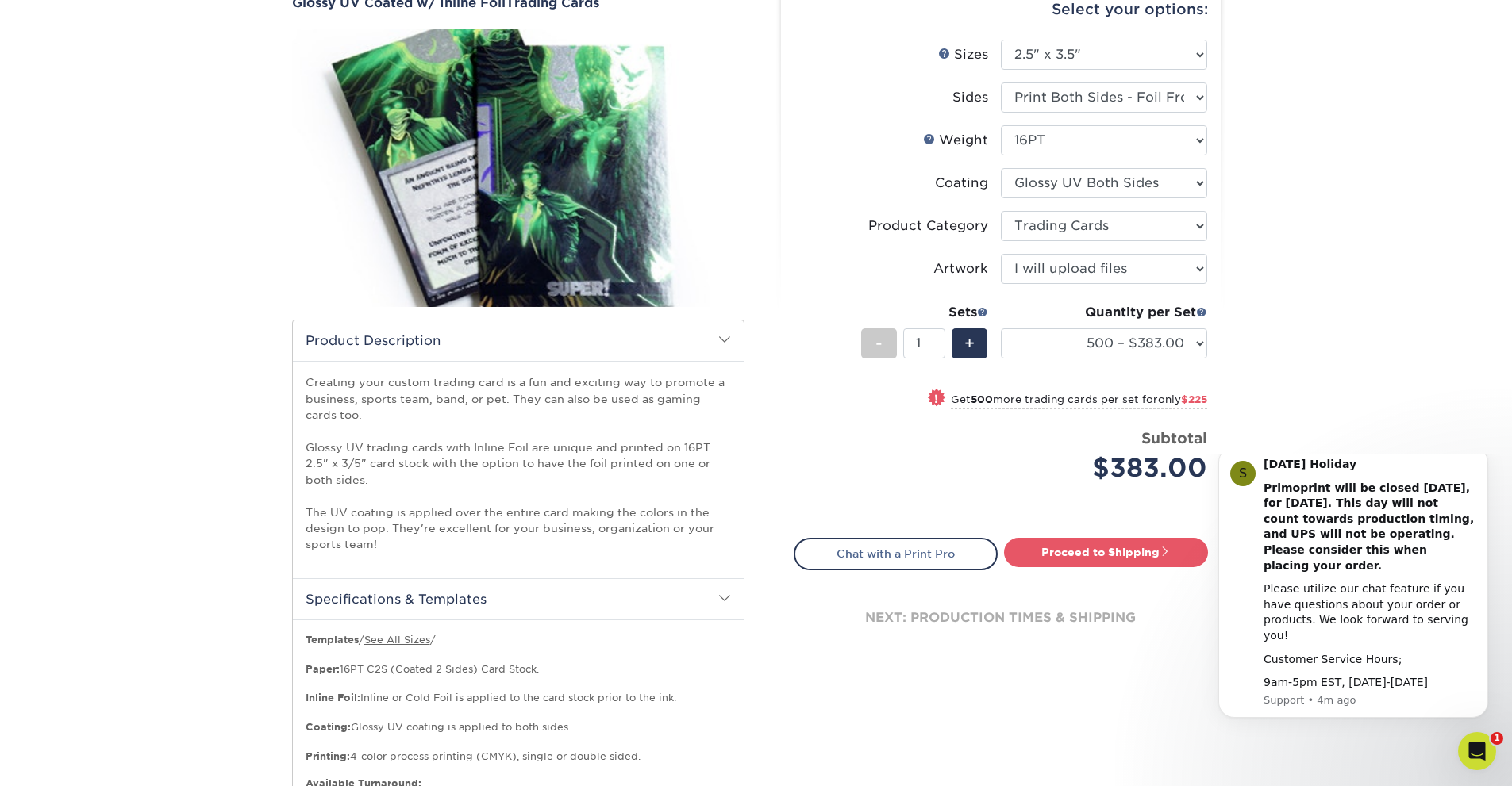
scroll to position [0, 0]
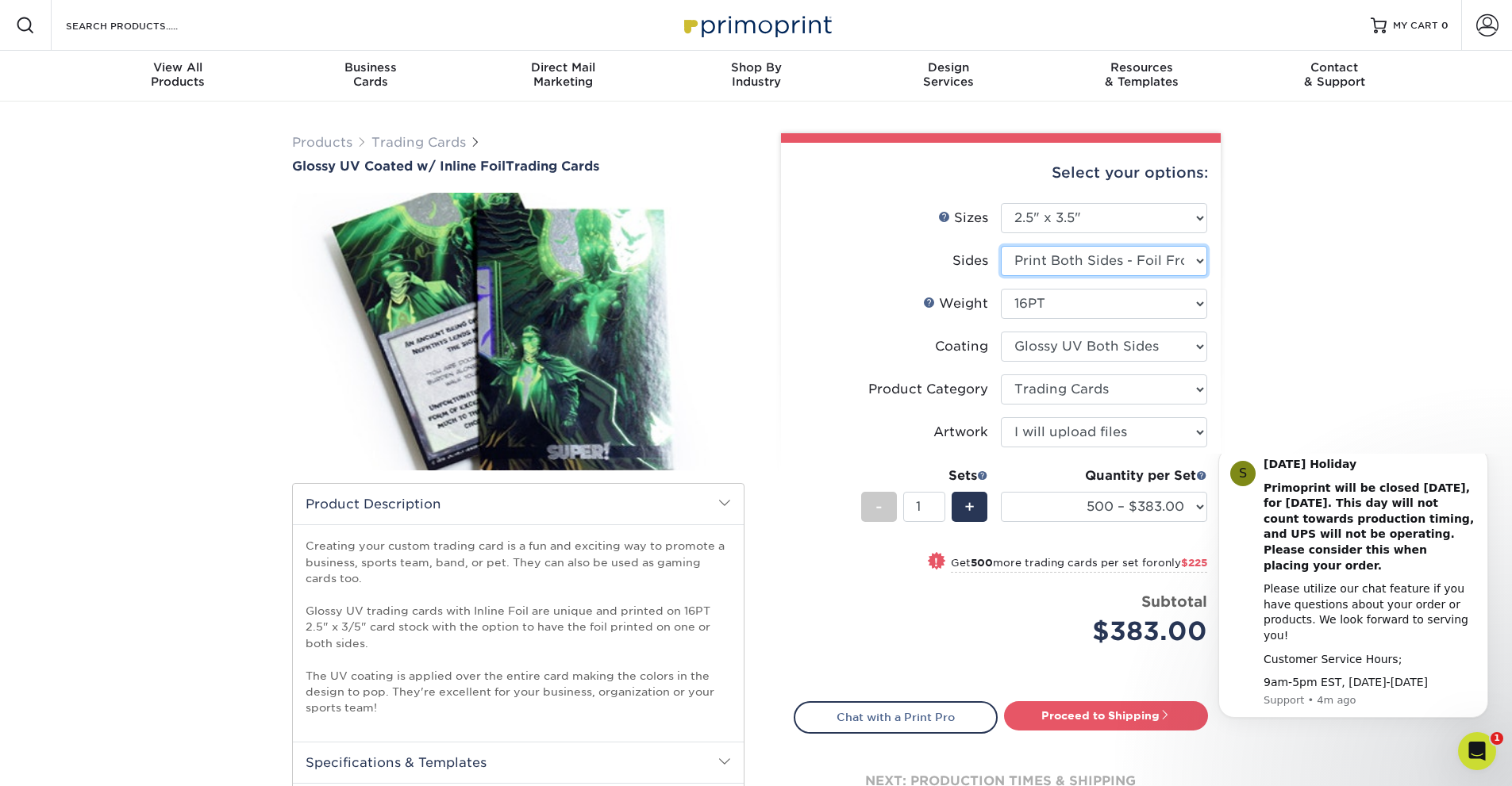
click at [1125, 261] on select "Please Select Print Both Sides - Foil Back Only Print Both Sides - Foil Both Si…" at bounding box center [1104, 261] width 207 height 30
click at [1366, 294] on div "Products Trading Cards Glossy UV Coated w/ Inline Foil Trading Cards /" at bounding box center [756, 624] width 1512 height 1045
